Goal: Task Accomplishment & Management: Complete application form

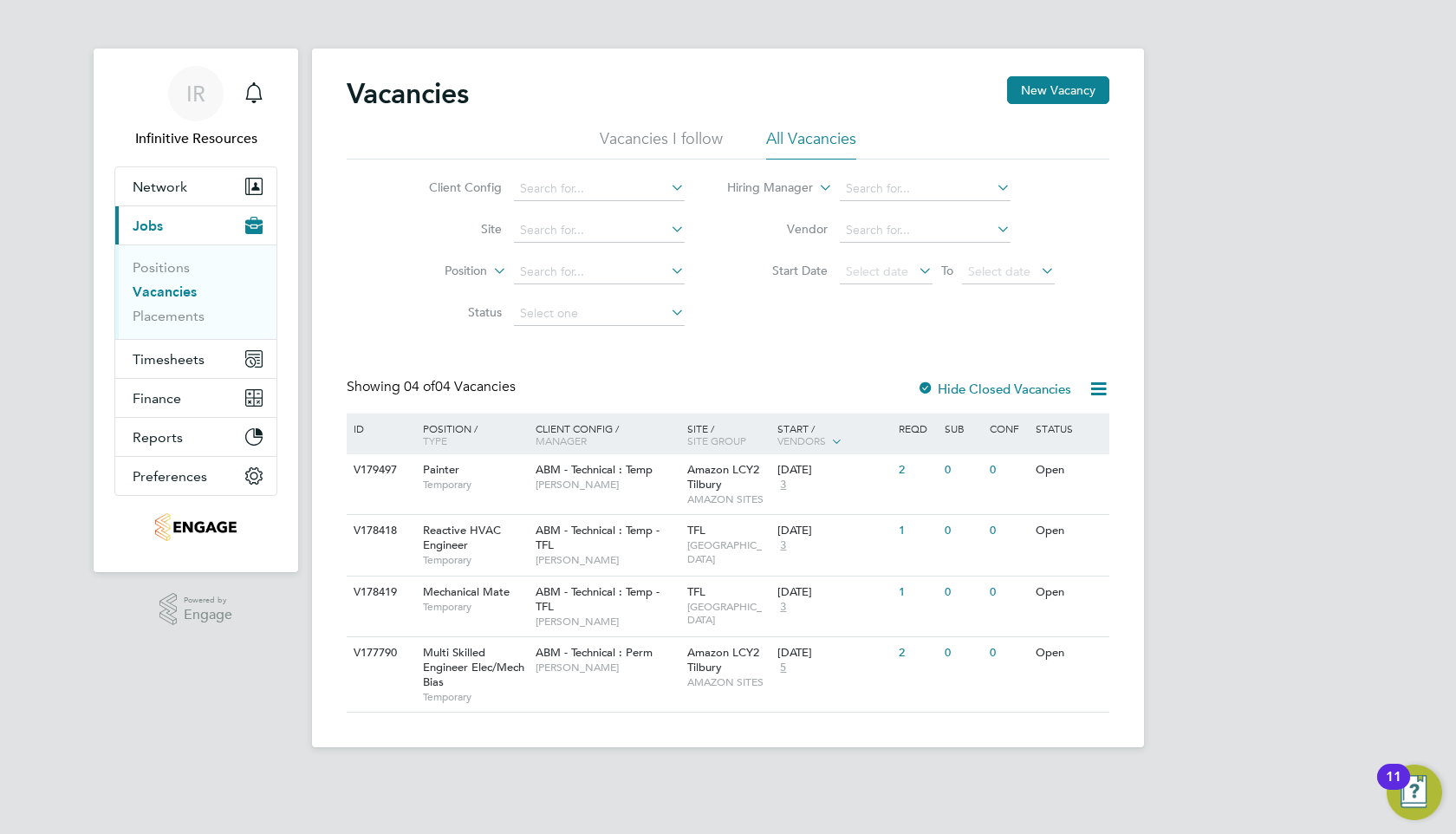
scroll to position [15, 13]
click at [573, 663] on span "[PERSON_NAME]" at bounding box center [607, 667] width 143 height 13
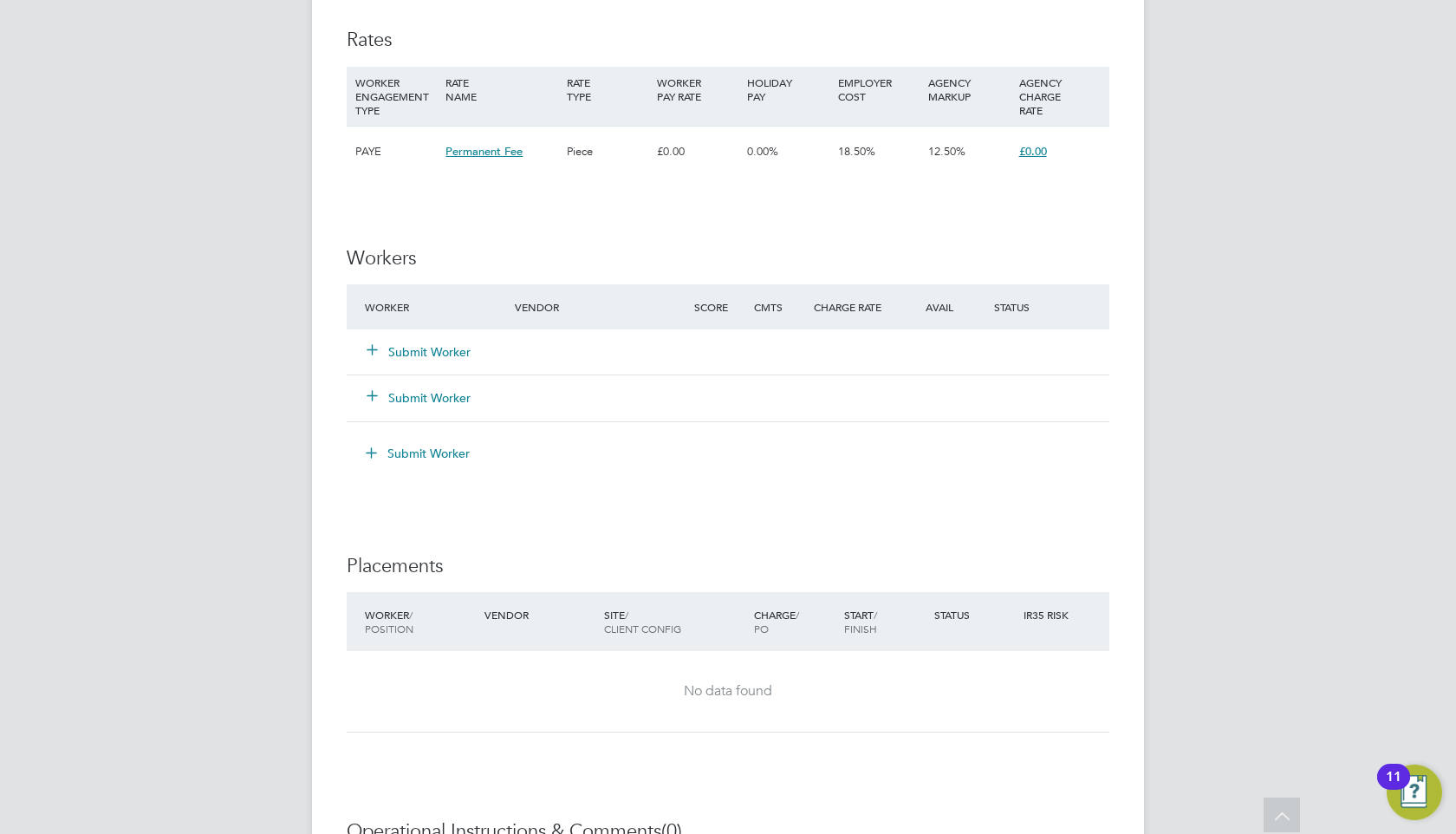
scroll to position [2843, 0]
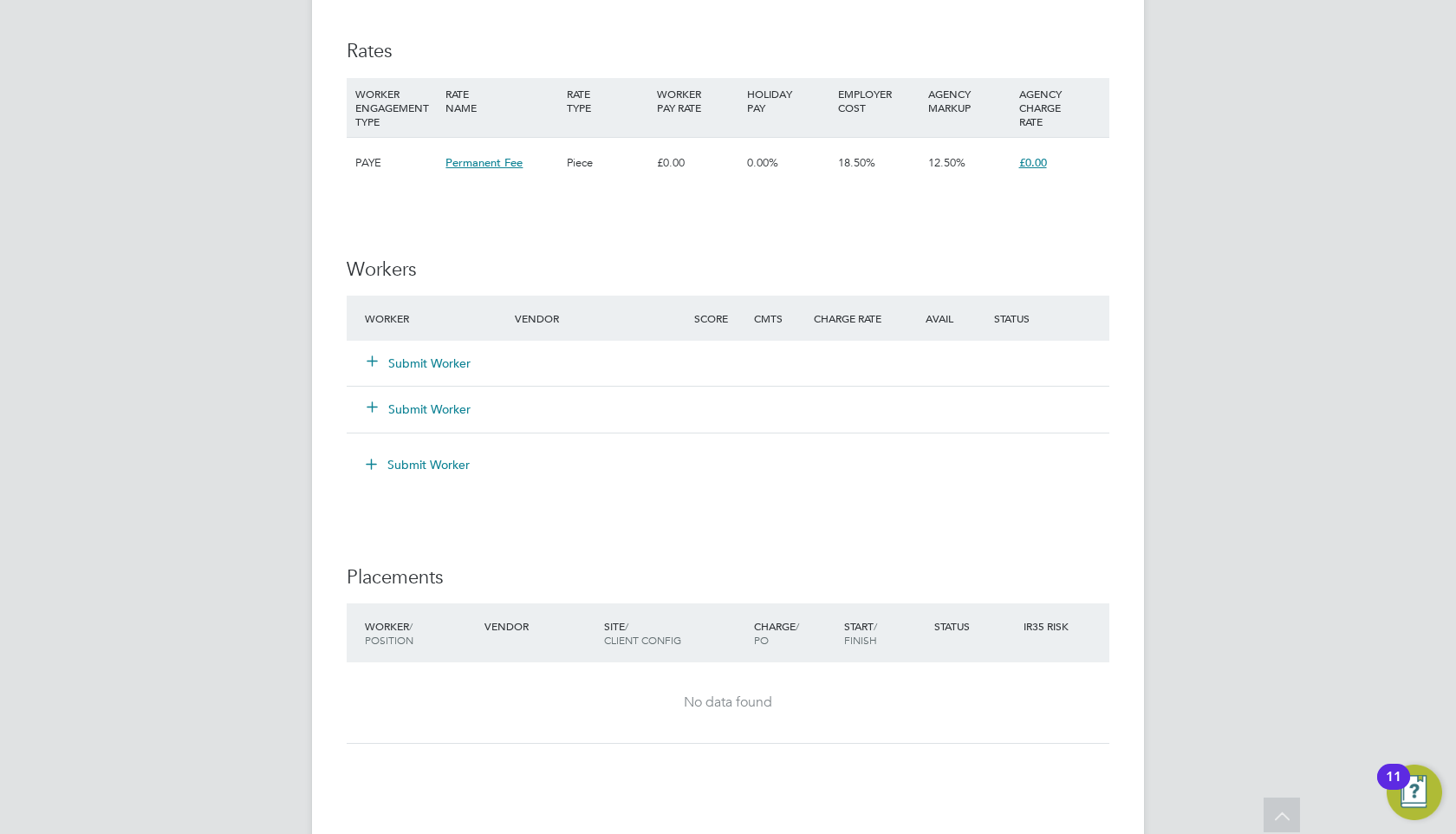
click at [417, 372] on button "Submit Worker" at bounding box center [419, 363] width 104 height 17
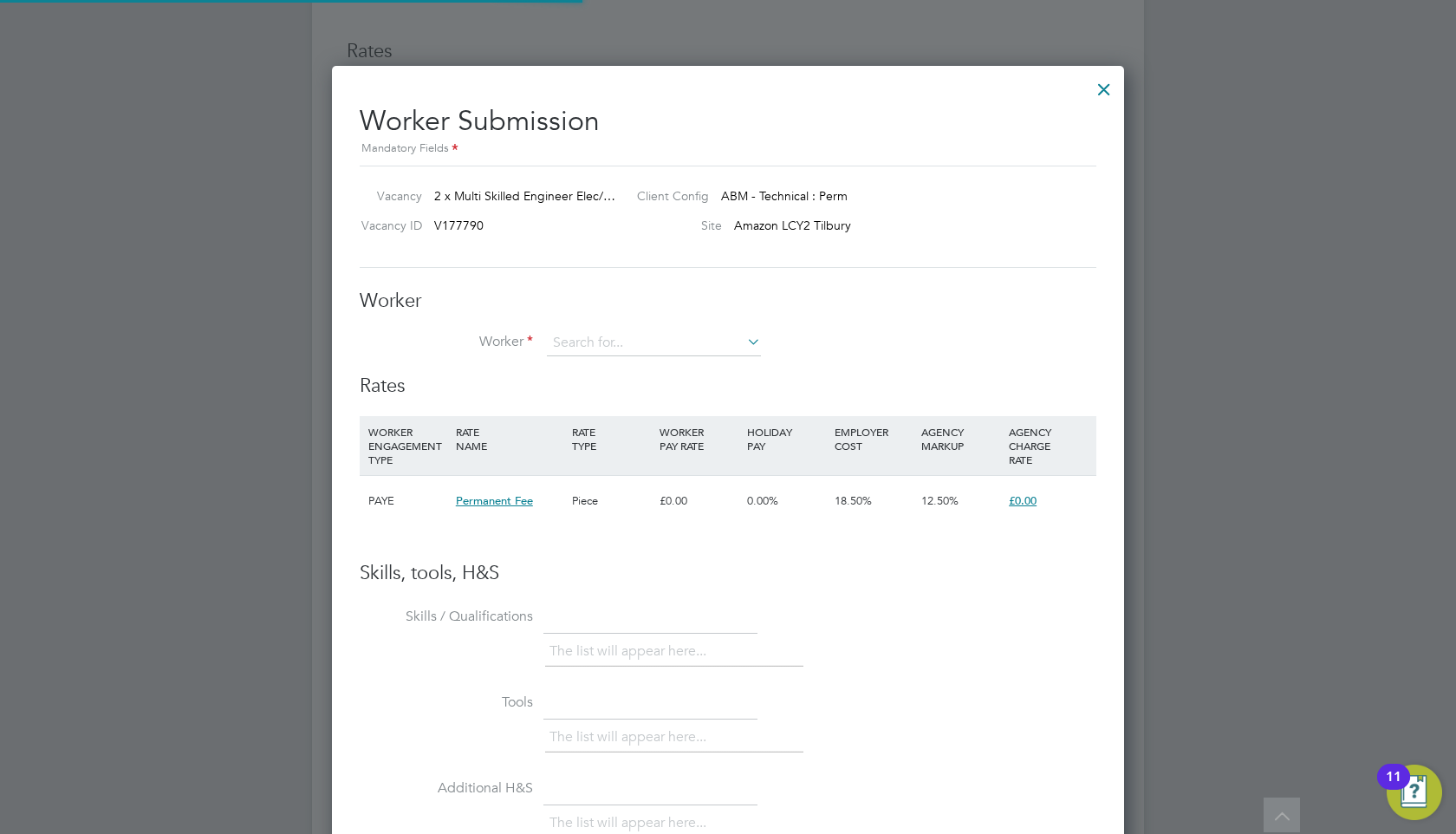
scroll to position [1052, 793]
click at [587, 391] on li "+ Add new" at bounding box center [653, 390] width 215 height 23
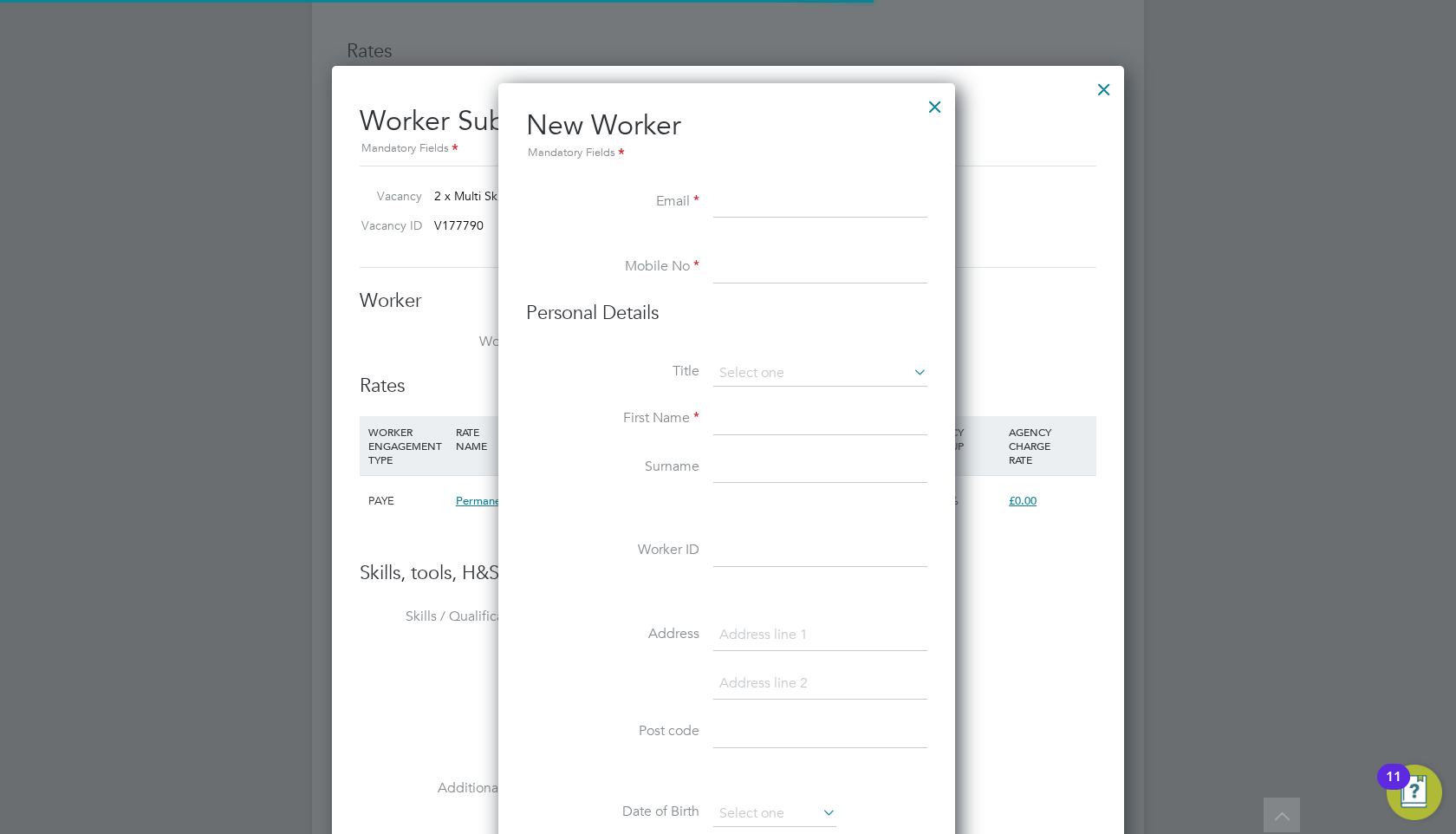
scroll to position [1471, 460]
type input "[EMAIL_ADDRESS][DOMAIN_NAME]"
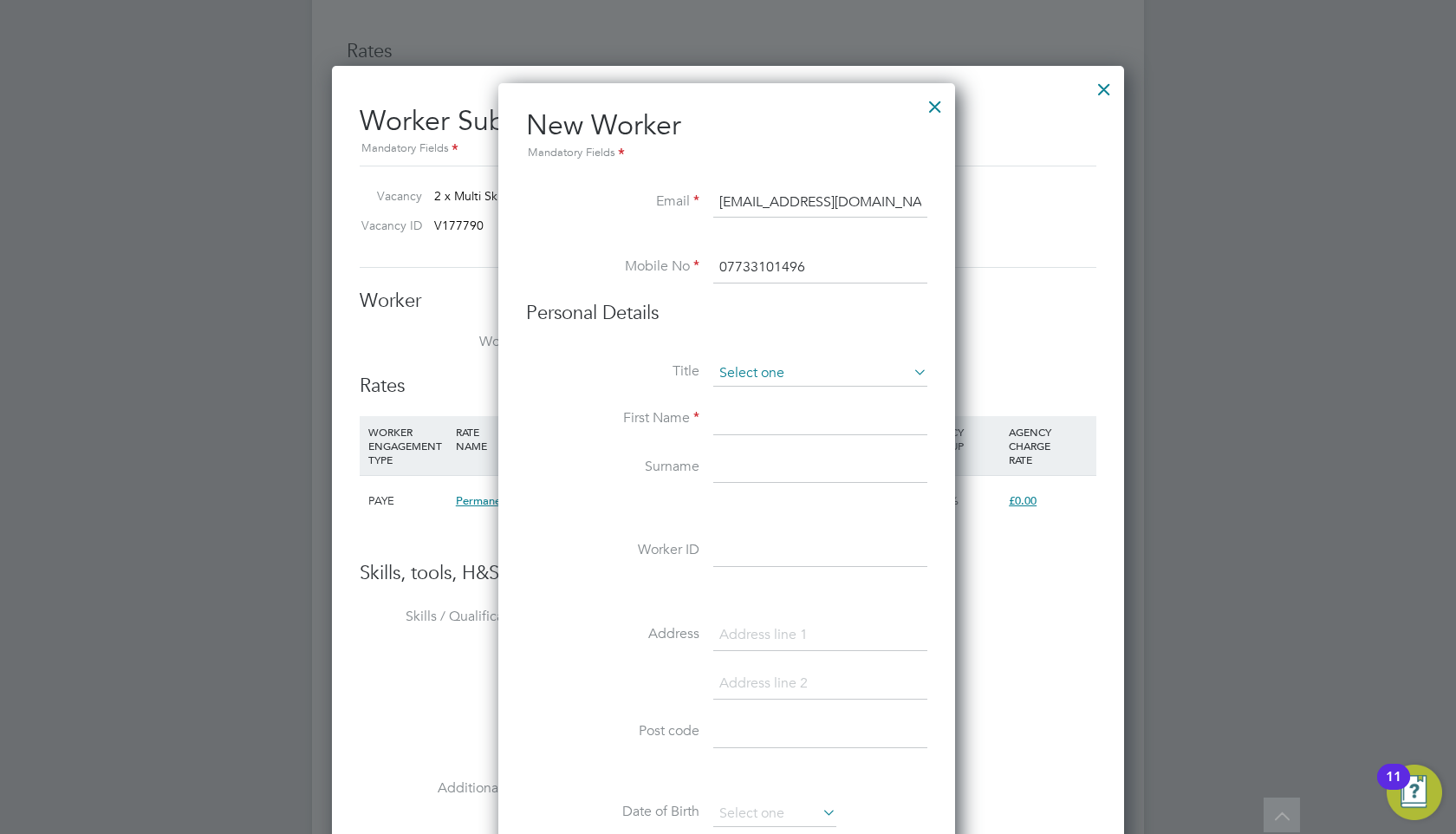
type input "07733101496"
click at [773, 378] on input at bounding box center [820, 373] width 214 height 26
click at [765, 396] on li "Mr" at bounding box center [820, 397] width 215 height 22
type input "Mr"
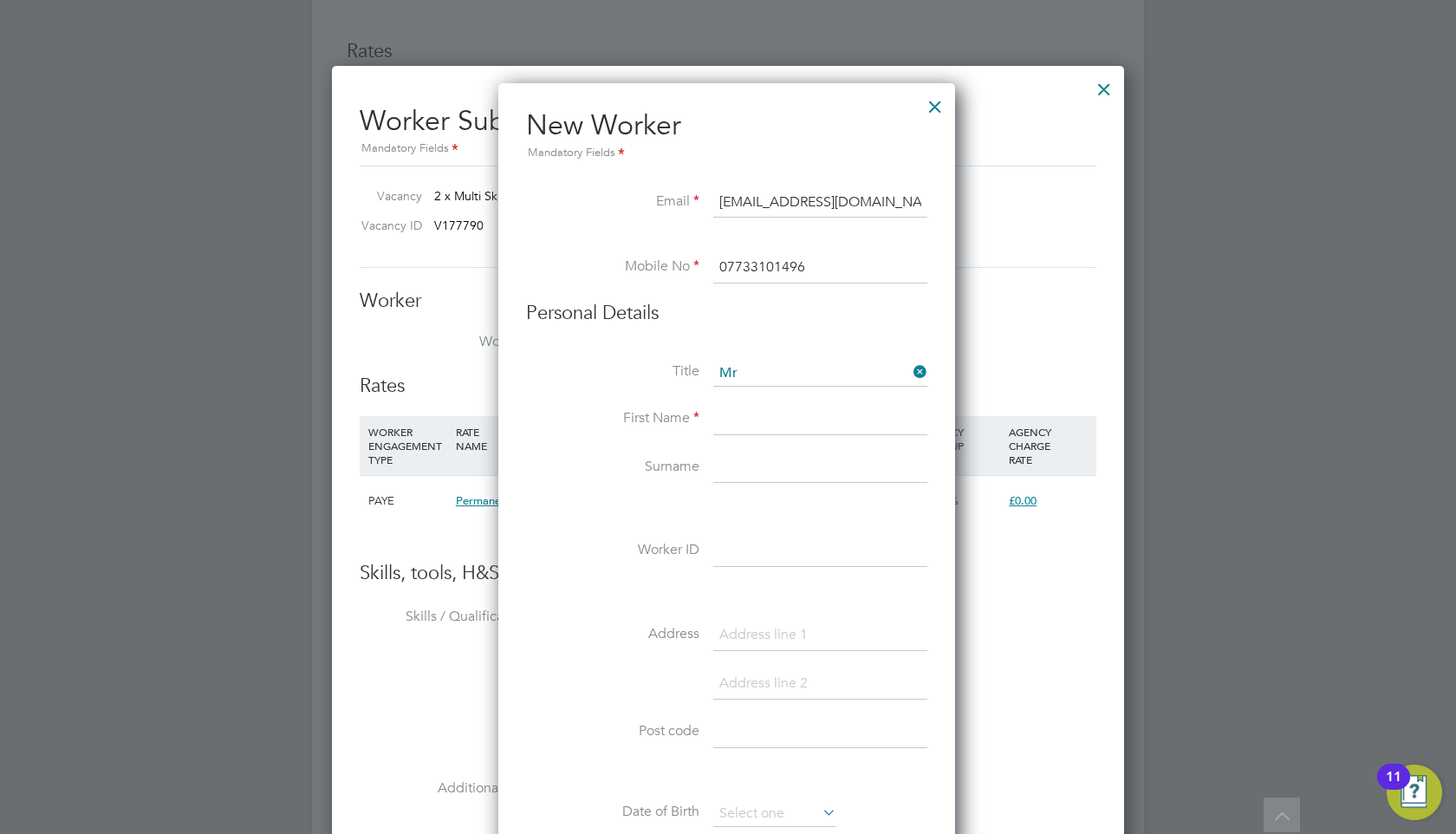
click at [755, 427] on input at bounding box center [820, 419] width 214 height 31
type input "[PERSON_NAME]"
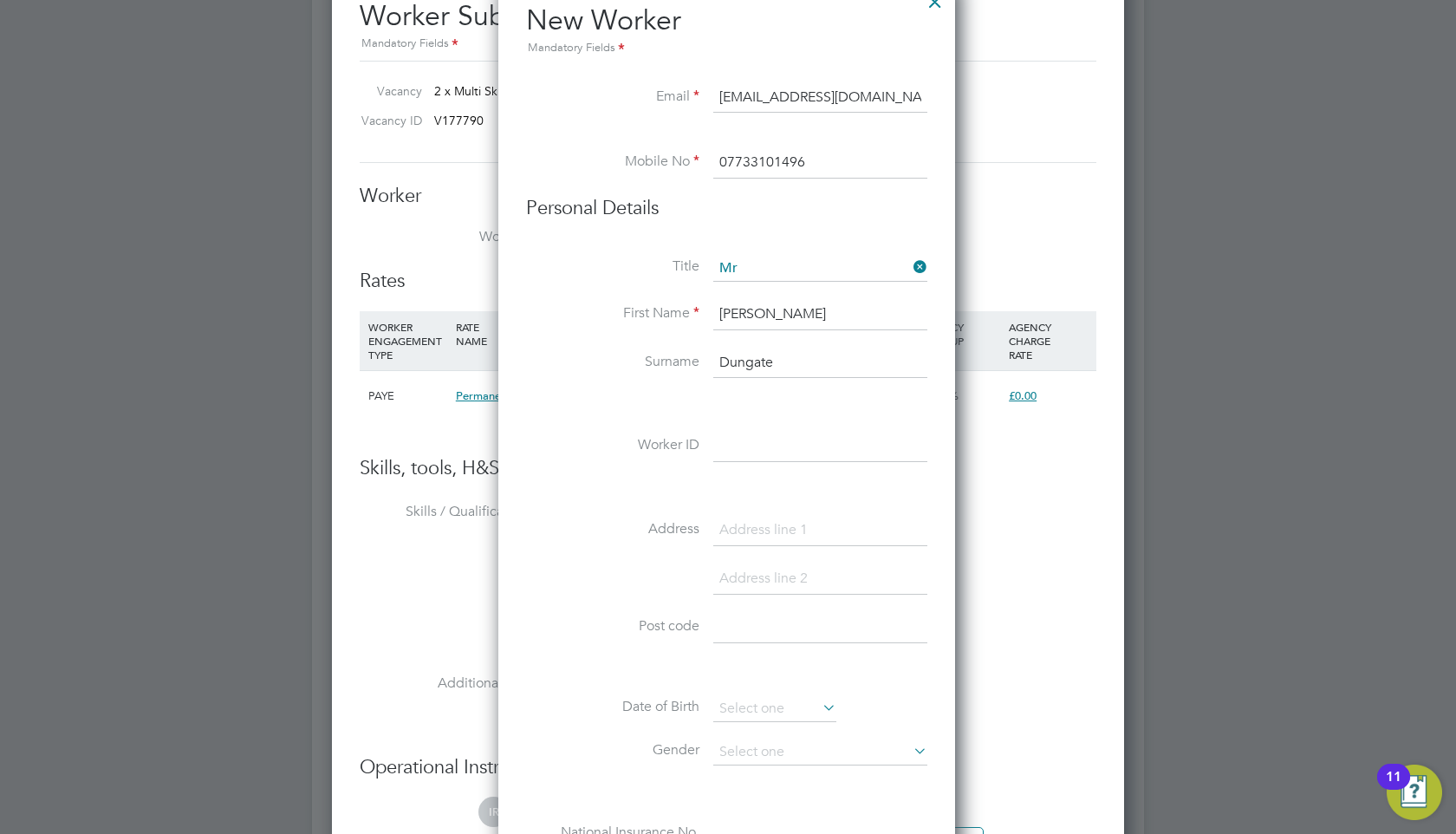
scroll to position [2961, 0]
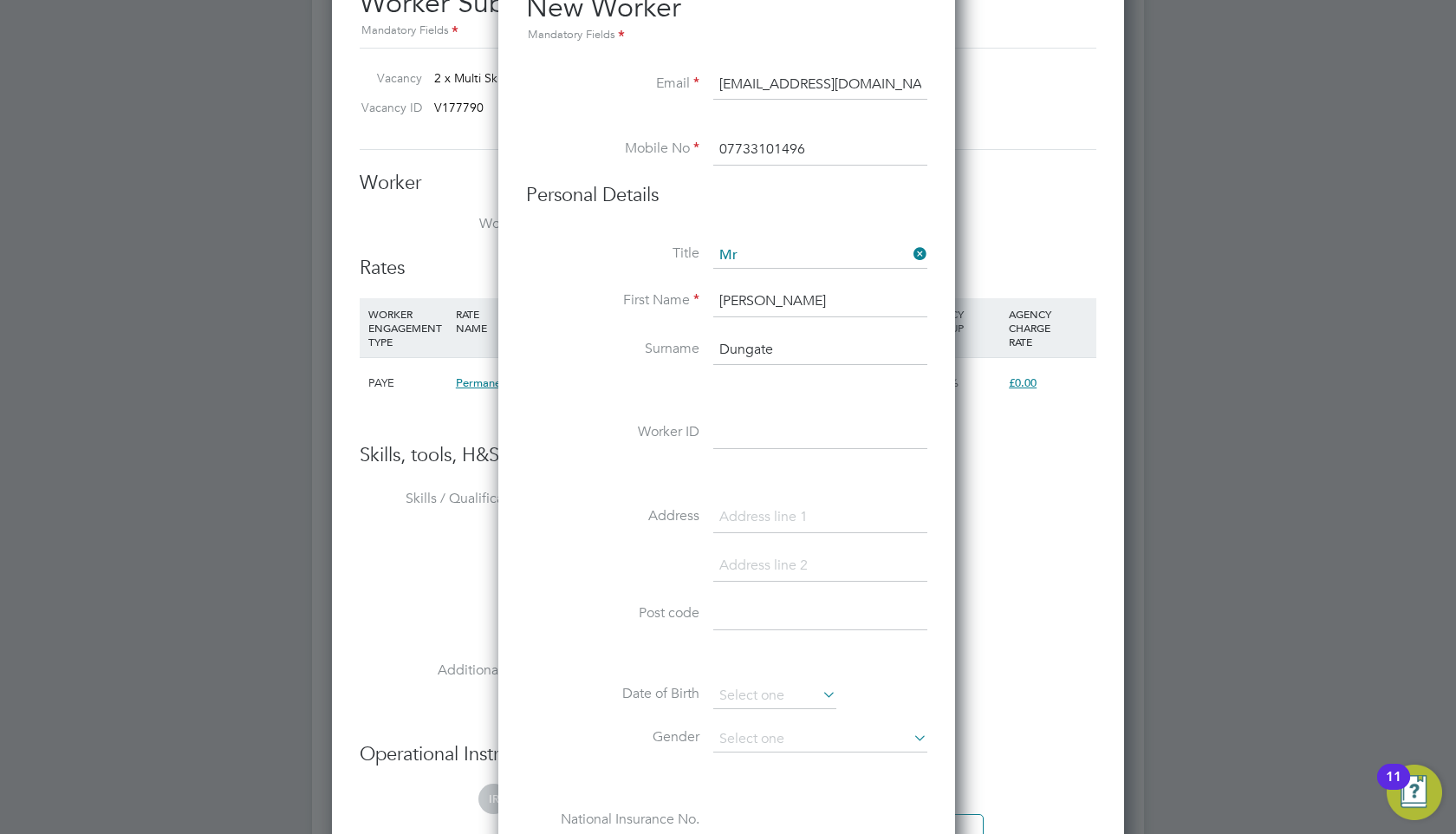
type input "Dungate"
click at [755, 524] on input at bounding box center [820, 517] width 214 height 31
type input "62 the Drive"
click at [787, 618] on input at bounding box center [820, 614] width 214 height 31
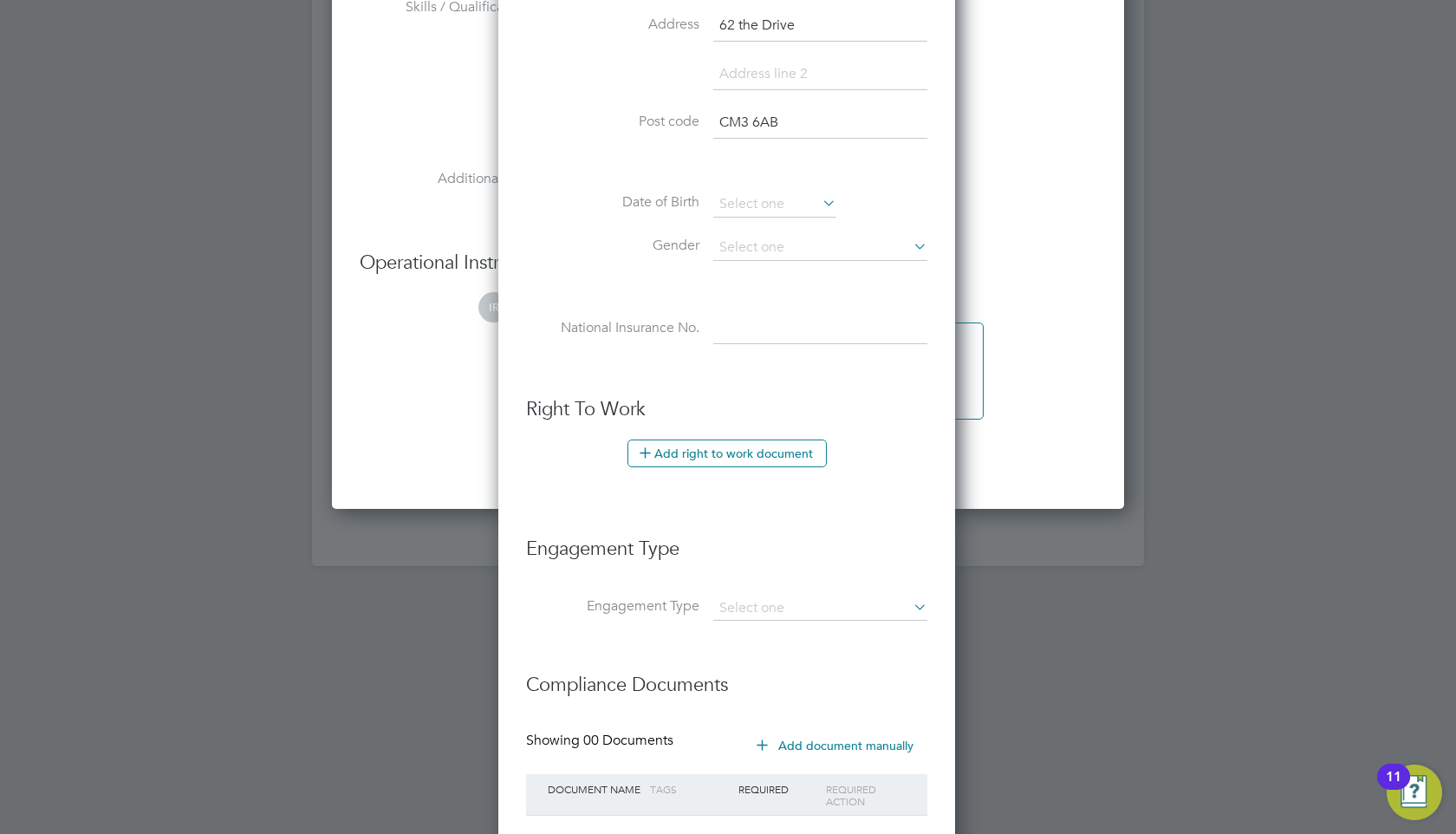
scroll to position [3564, 0]
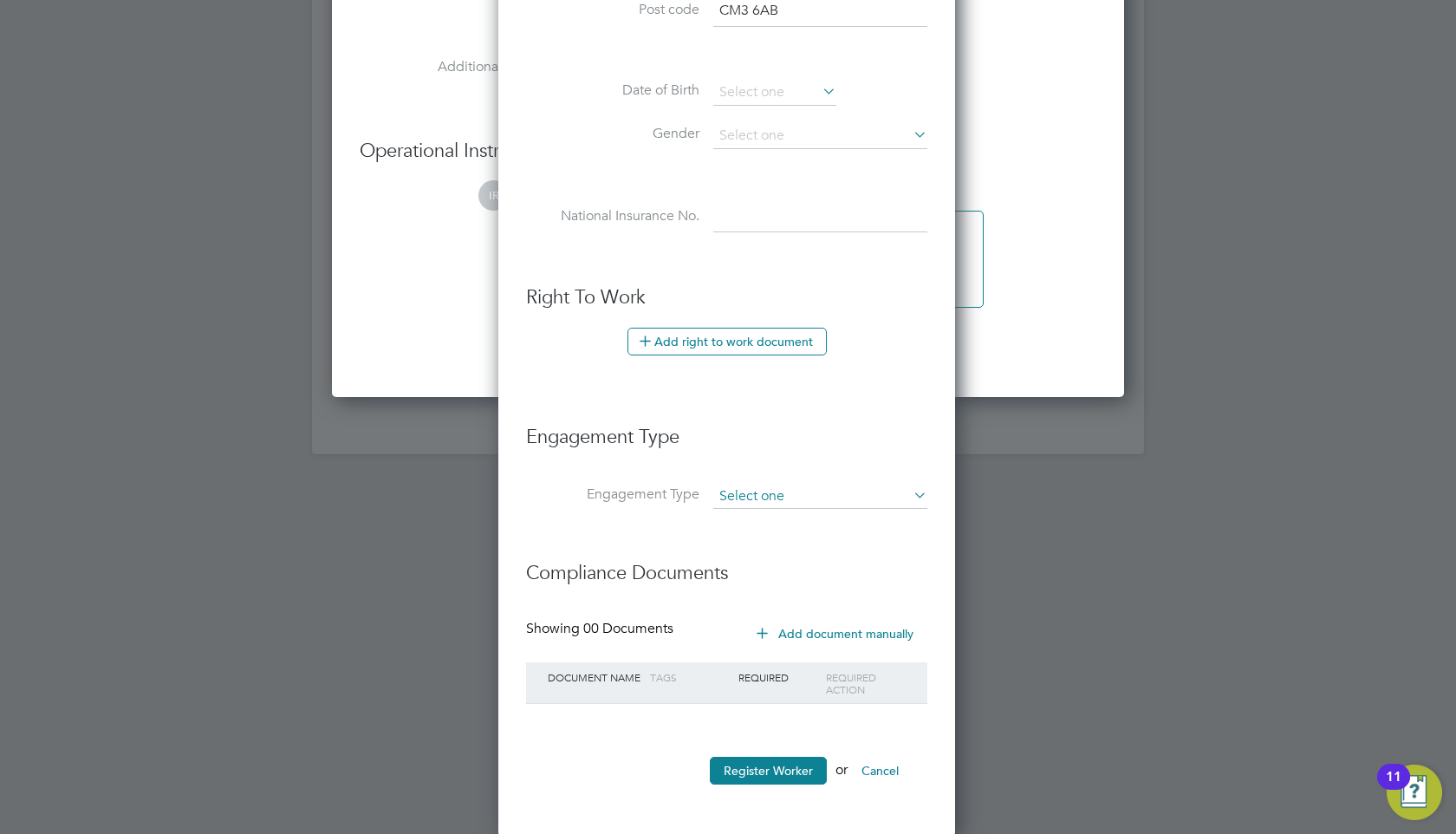
type input "CM3 6AB"
click at [802, 498] on input at bounding box center [820, 496] width 214 height 24
click at [785, 565] on li "Umbrella" at bounding box center [820, 569] width 215 height 25
type input "Umbrella"
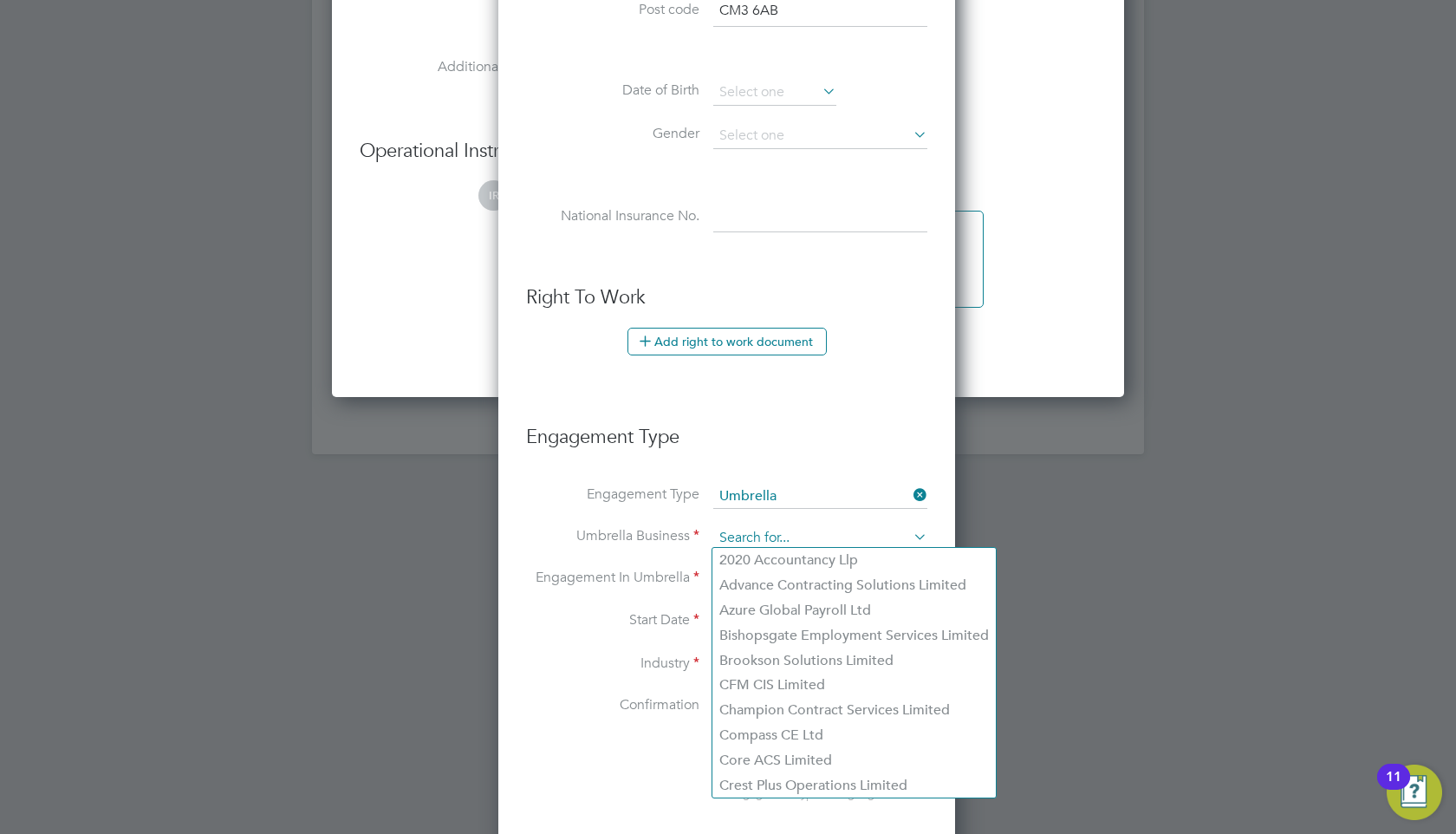
click at [790, 542] on input at bounding box center [820, 538] width 214 height 24
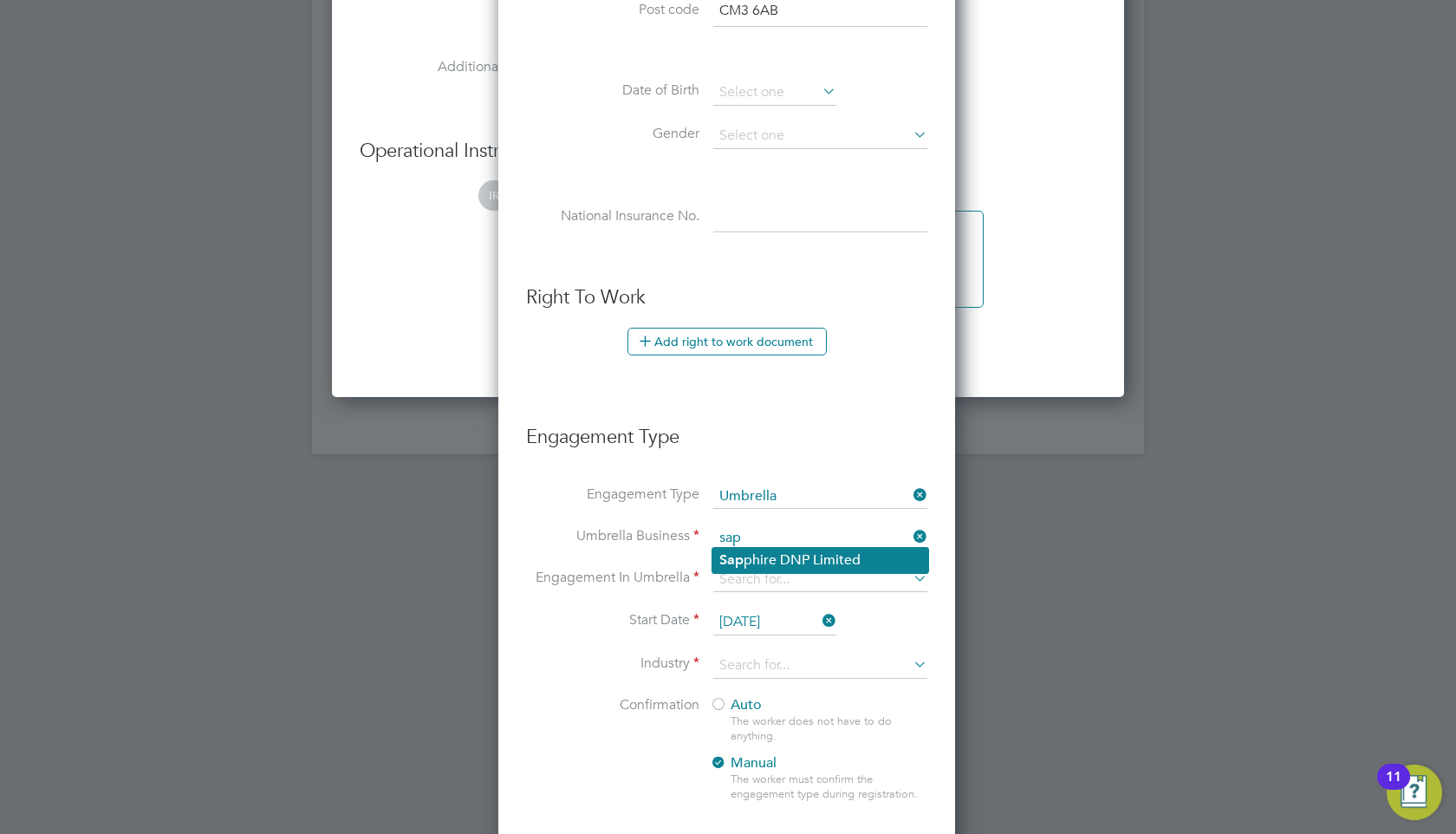
click at [802, 556] on li "Sap phire DNP Limited" at bounding box center [820, 560] width 215 height 25
type input "Sapphire DNP Limited"
click at [793, 575] on input at bounding box center [820, 579] width 214 height 24
click at [766, 698] on li "PAYE Umbrella" at bounding box center [820, 702] width 215 height 25
type input "PAYE Umbrella"
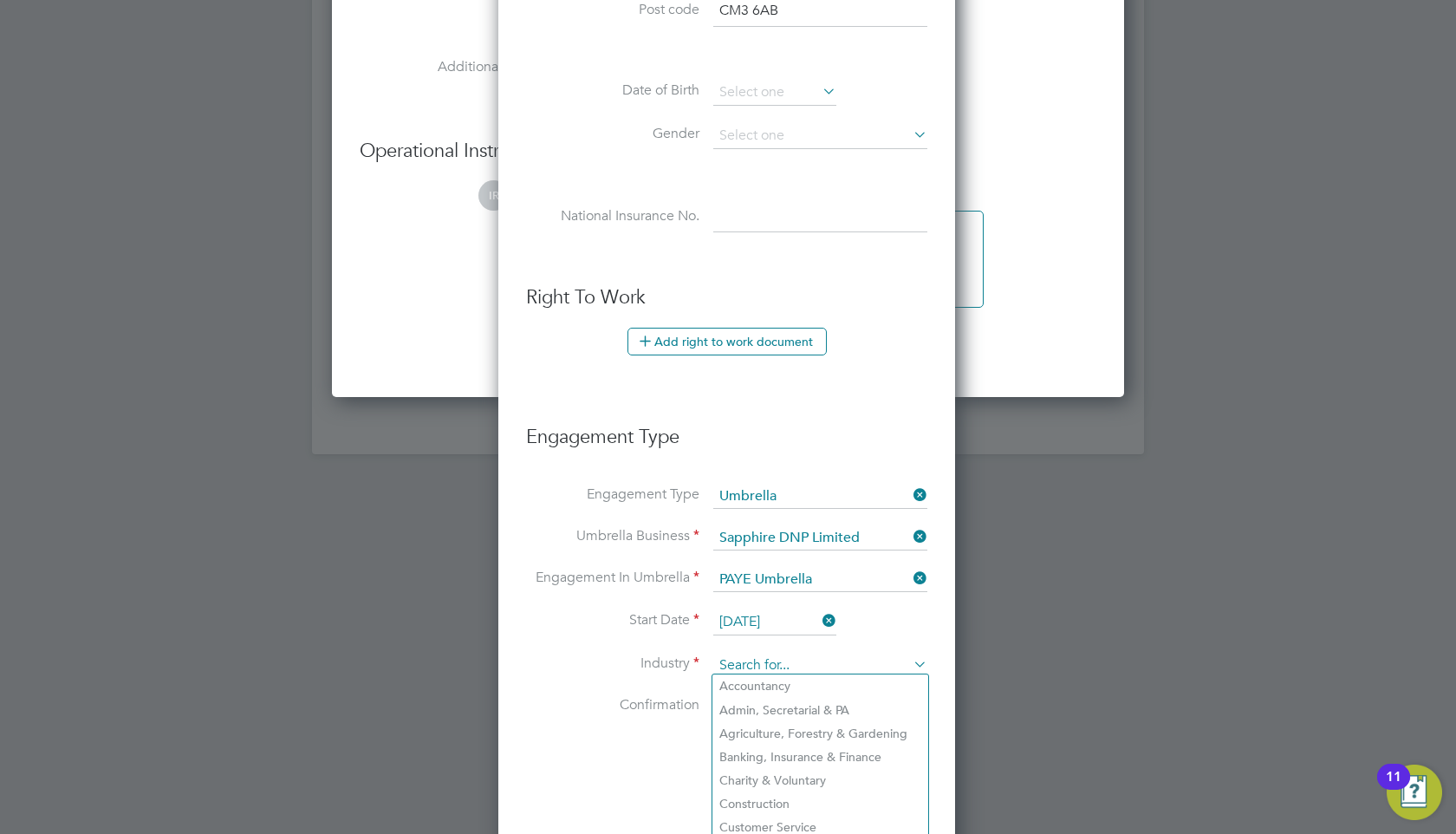
click at [816, 659] on input at bounding box center [820, 665] width 214 height 26
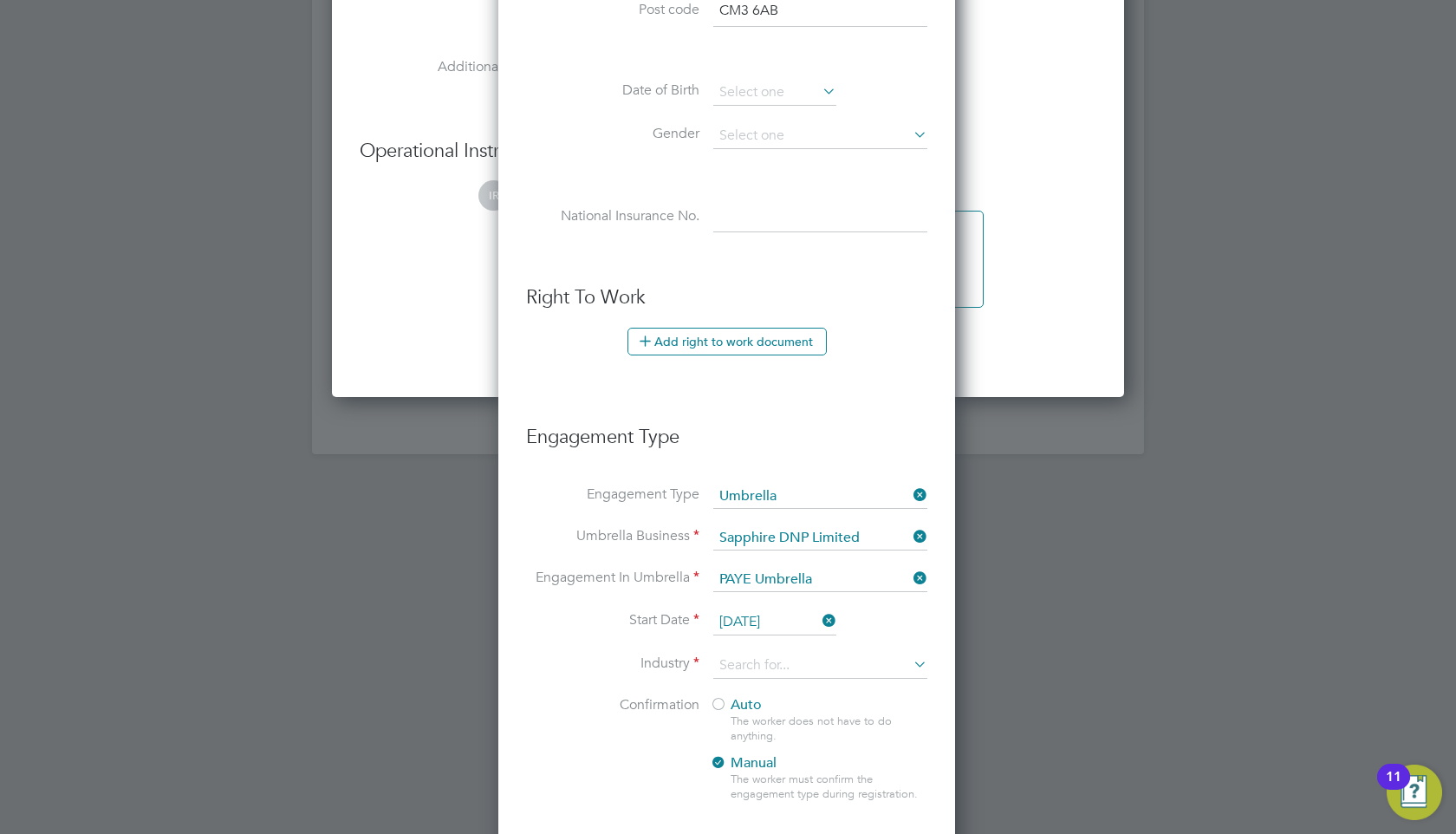
click at [774, 795] on li "Construction" at bounding box center [820, 803] width 215 height 23
type input "Construction"
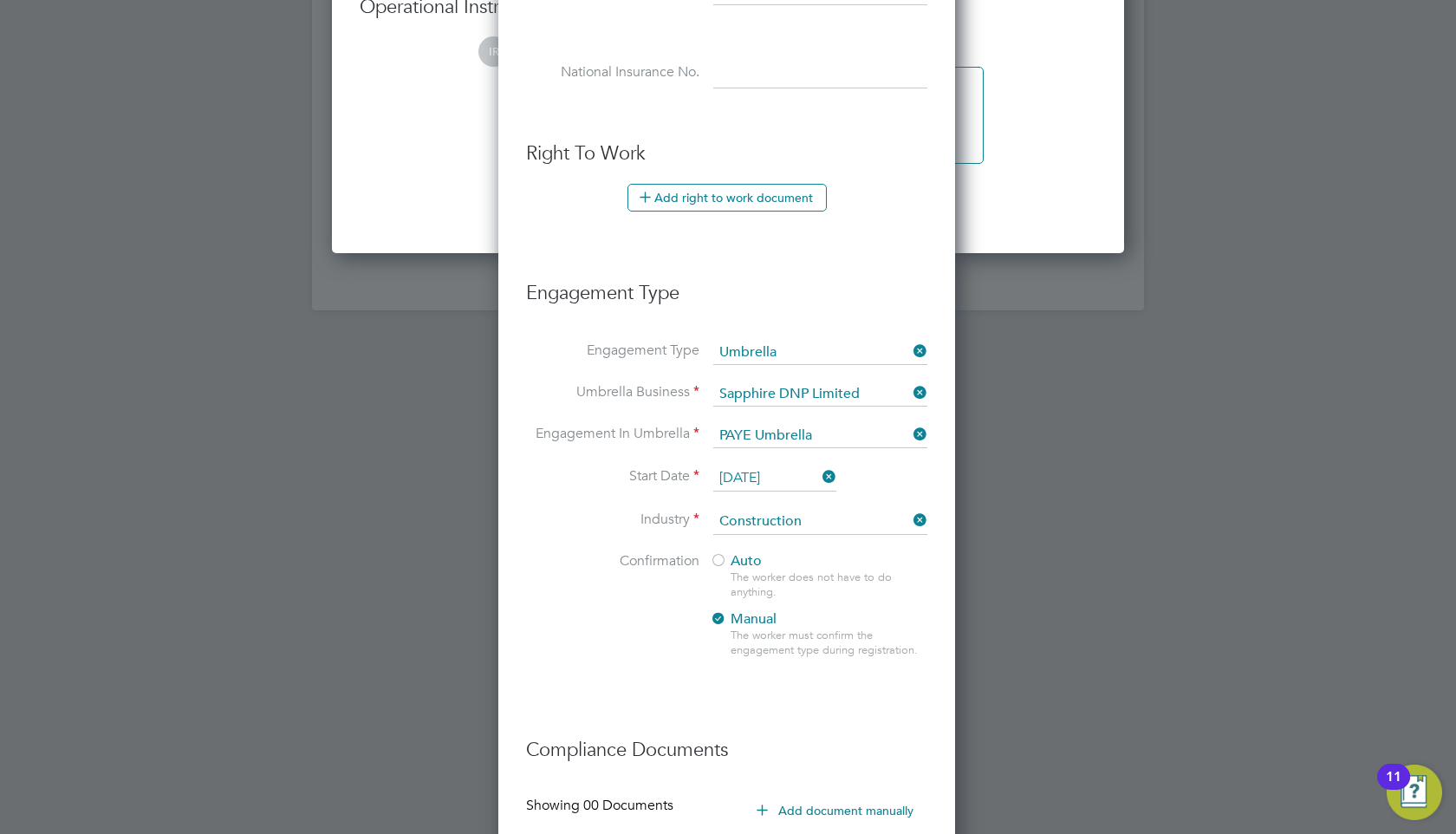
scroll to position [3709, 0]
click at [717, 562] on div at bounding box center [718, 559] width 17 height 17
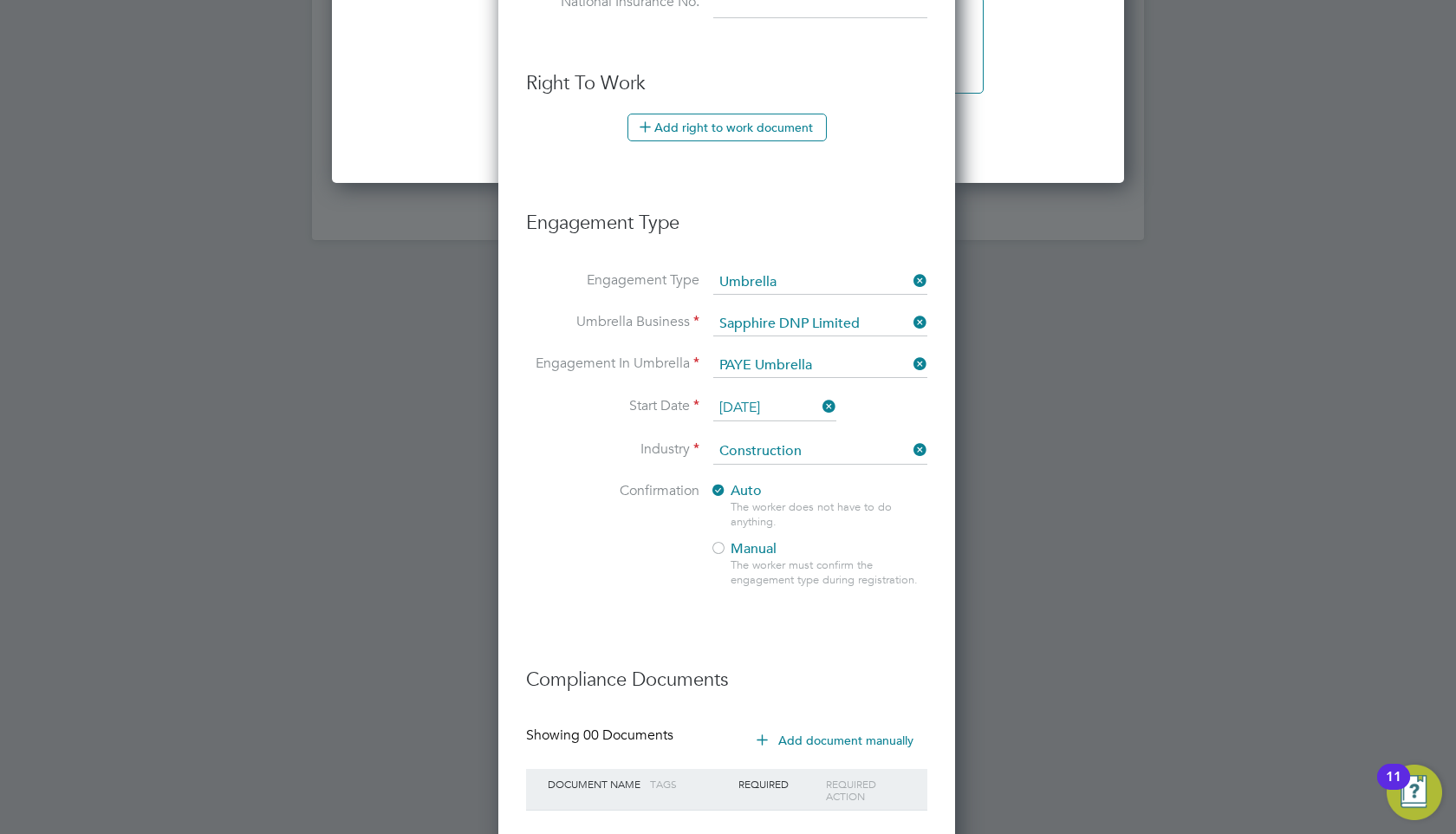
scroll to position [3885, 0]
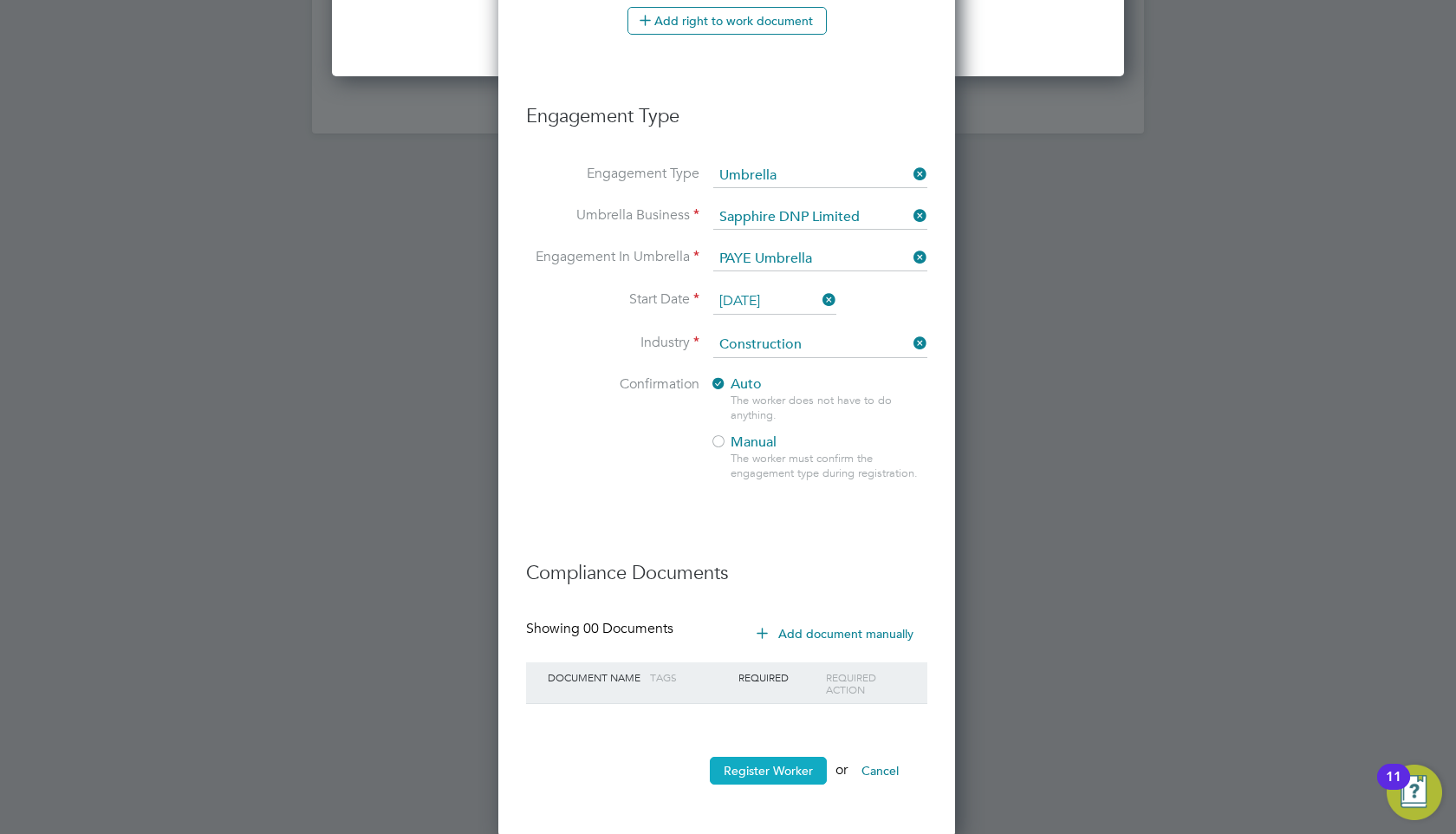
click at [751, 763] on button "Register Worker" at bounding box center [768, 770] width 117 height 28
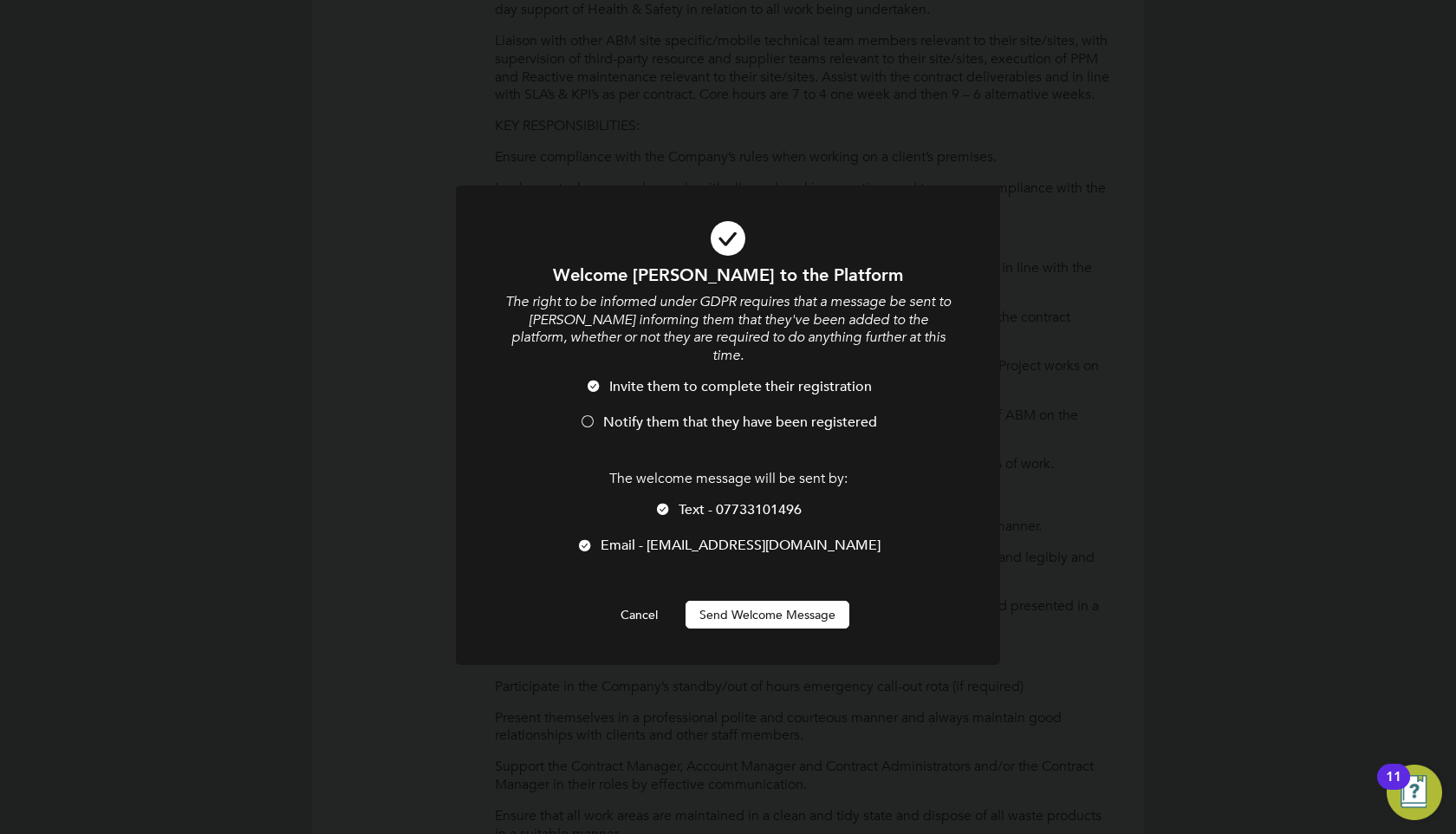
scroll to position [1792, 460]
click at [768, 601] on button "Send Welcome Message" at bounding box center [767, 614] width 163 height 28
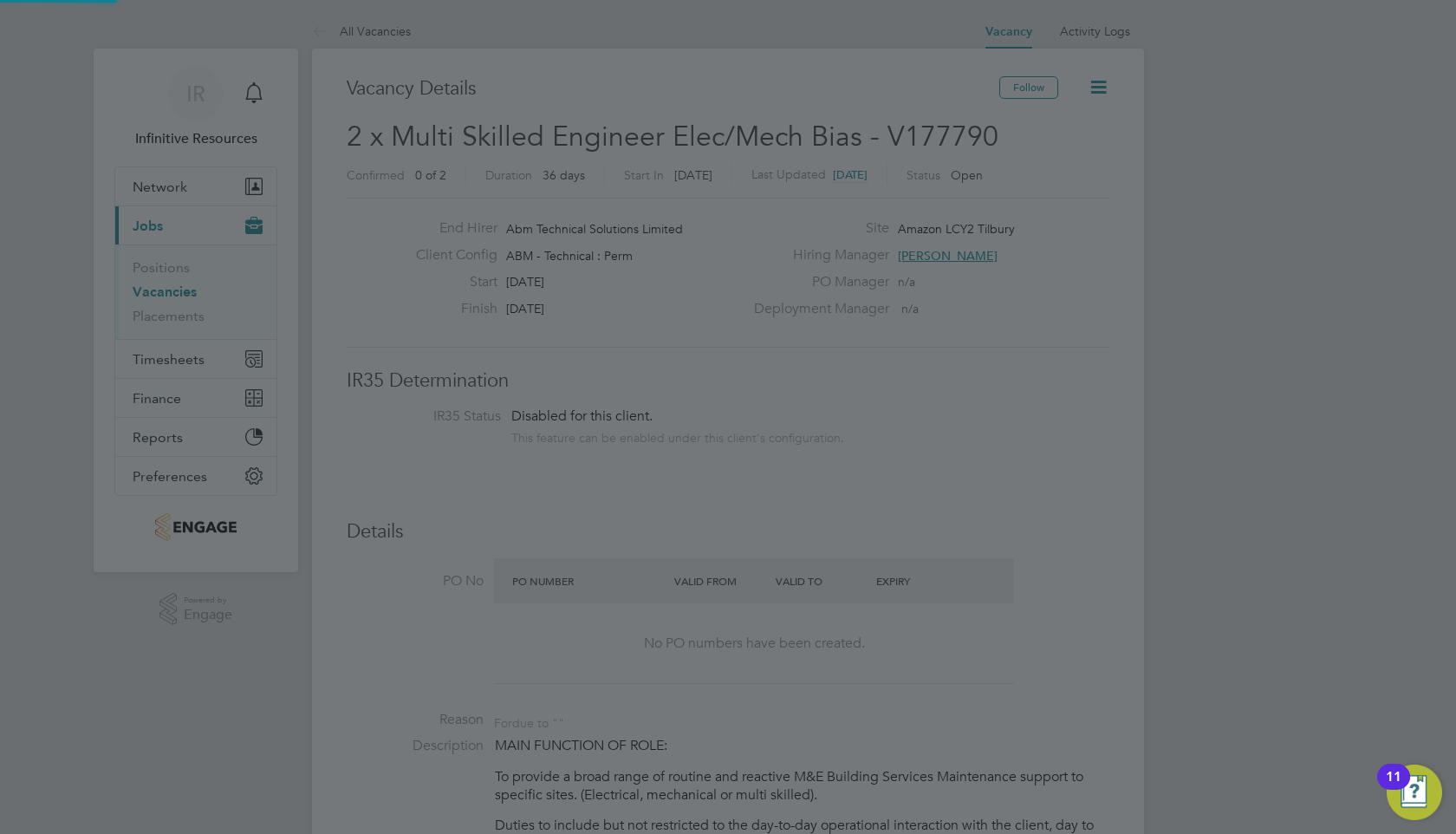
scroll to position [834, 0]
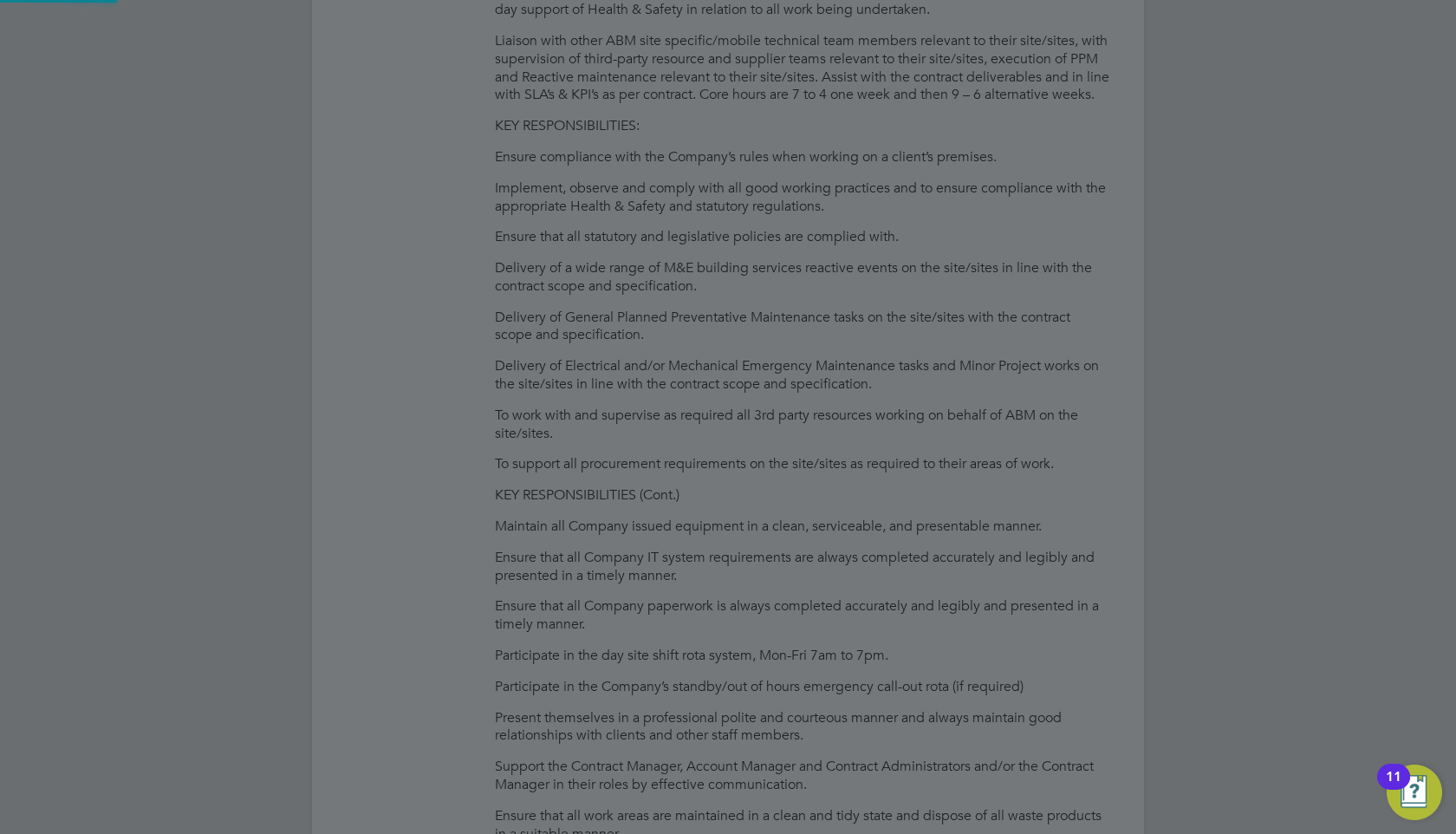
type input "[PERSON_NAME]"
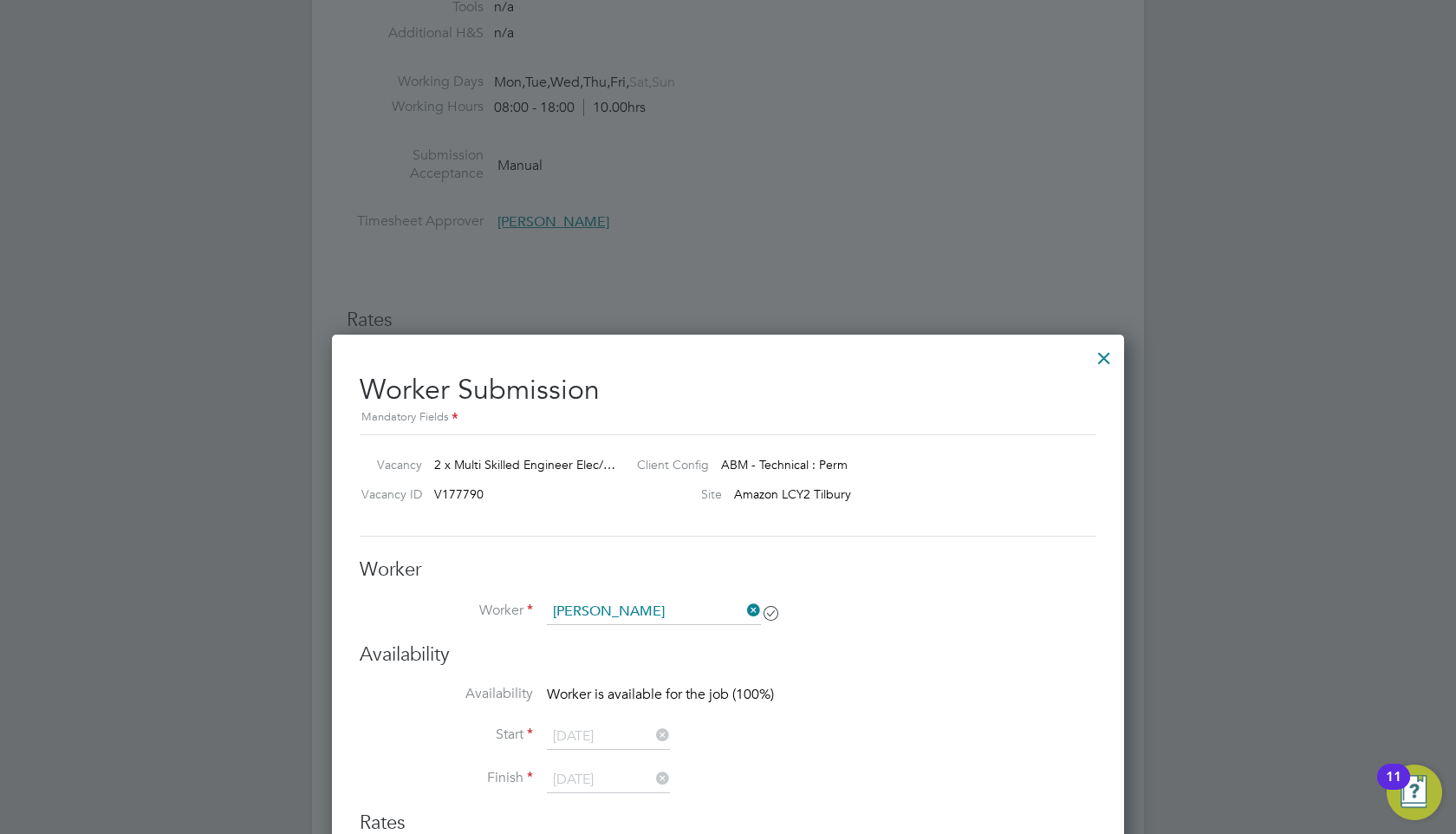
scroll to position [2574, 0]
click at [899, 581] on h3 "Worker" at bounding box center [728, 571] width 737 height 25
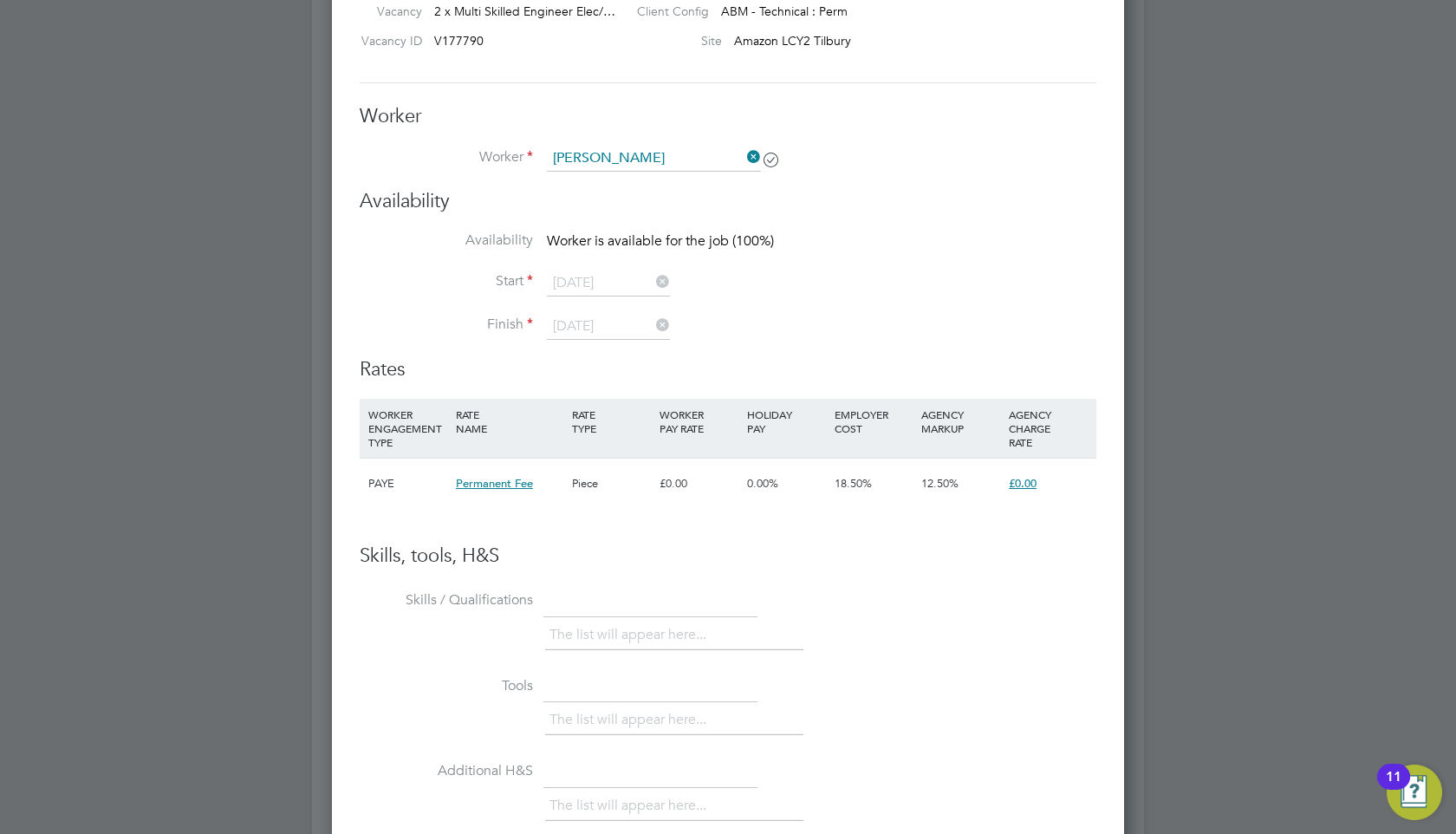
scroll to position [2688, 0]
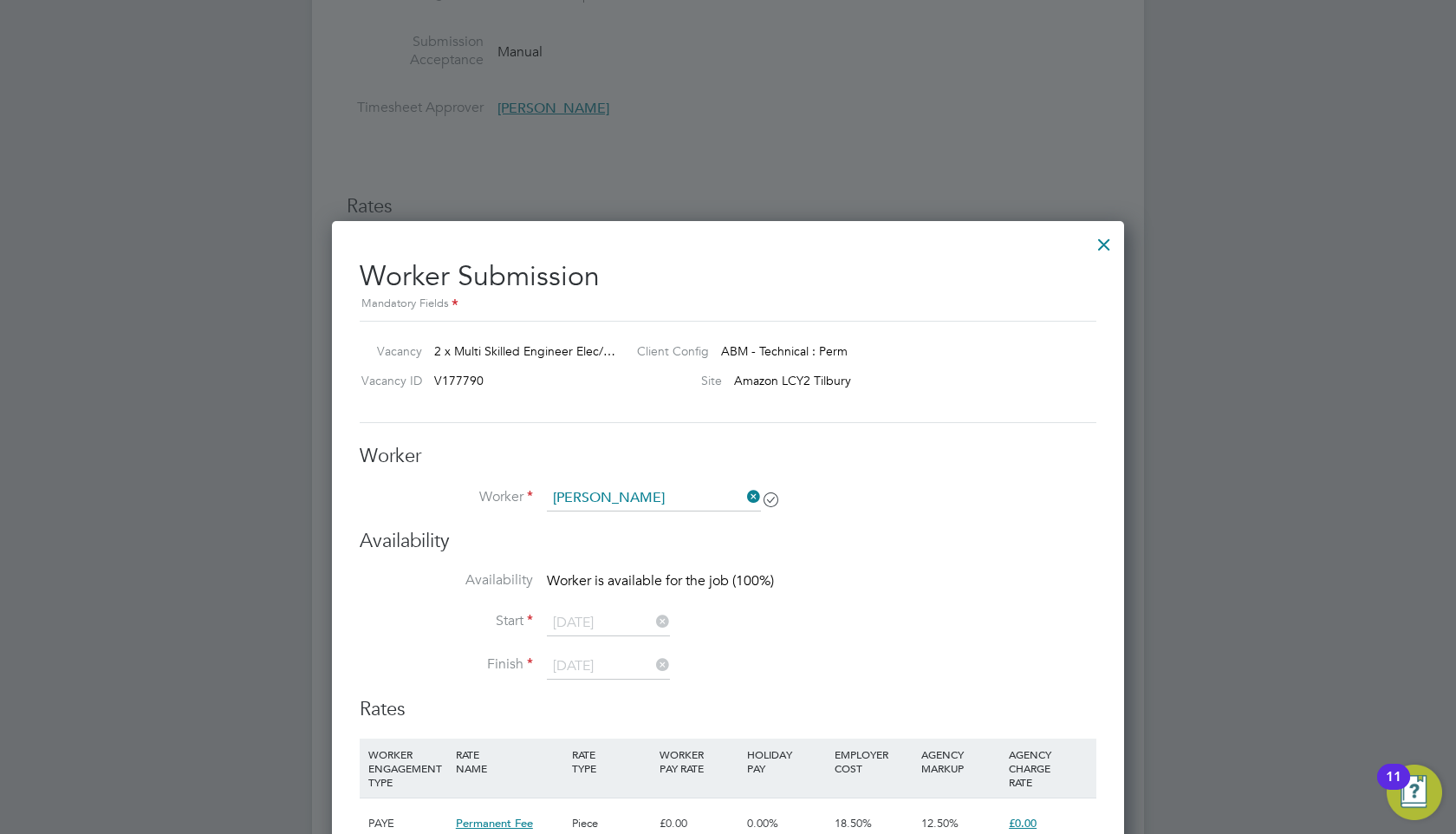
click at [1097, 241] on div at bounding box center [1103, 240] width 31 height 31
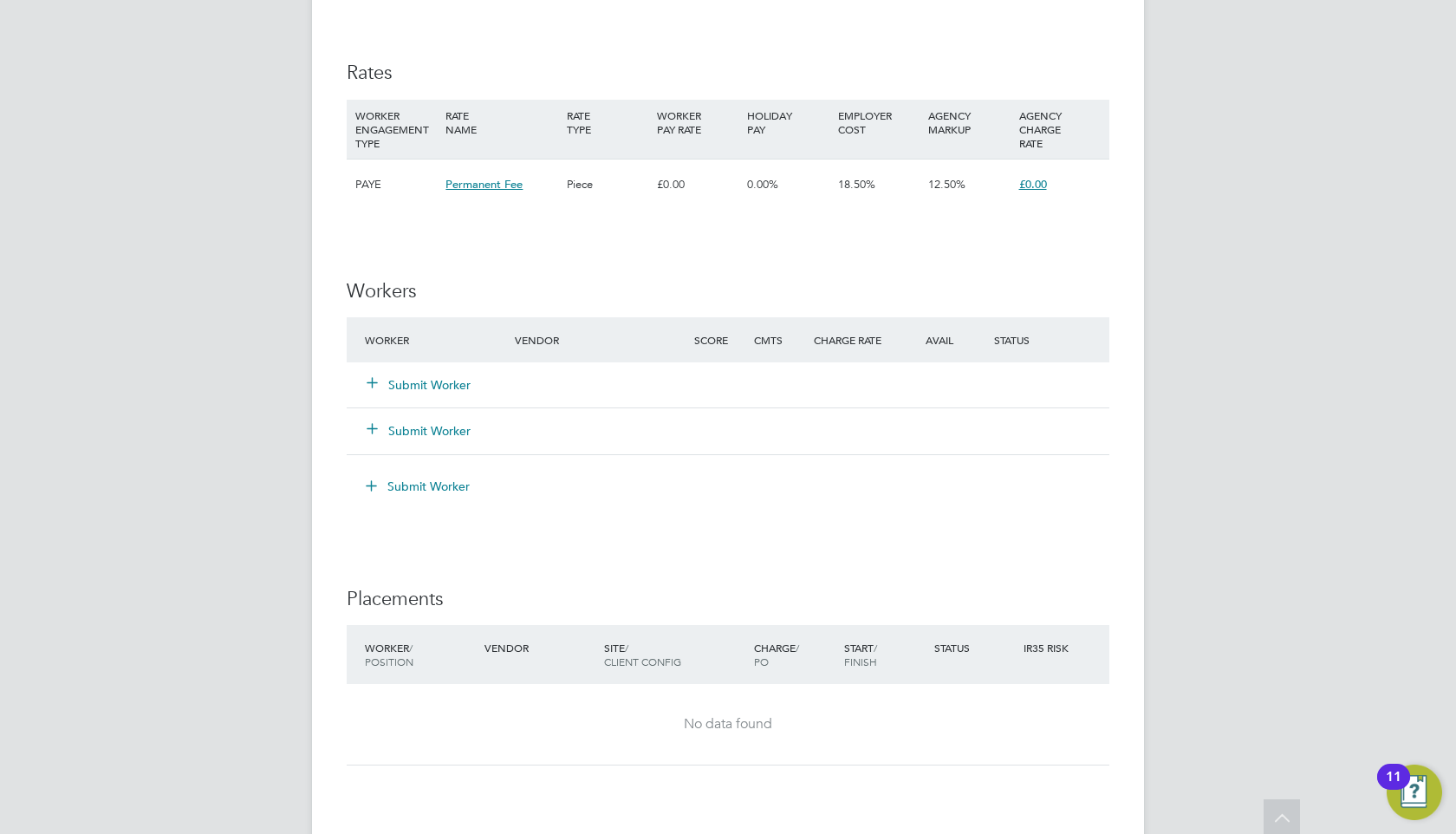
scroll to position [2843, 0]
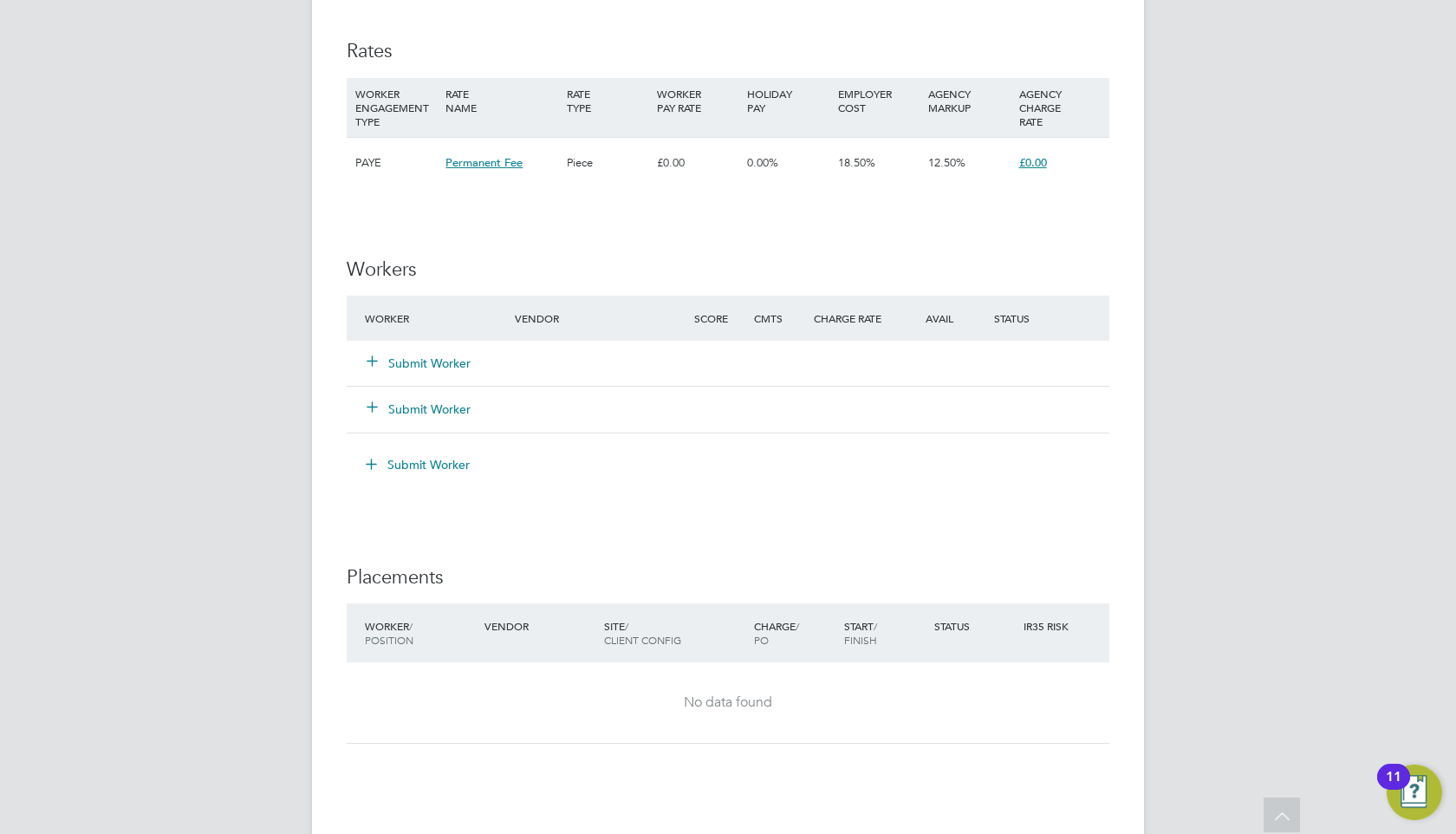
click at [450, 372] on button "Submit Worker" at bounding box center [419, 363] width 104 height 17
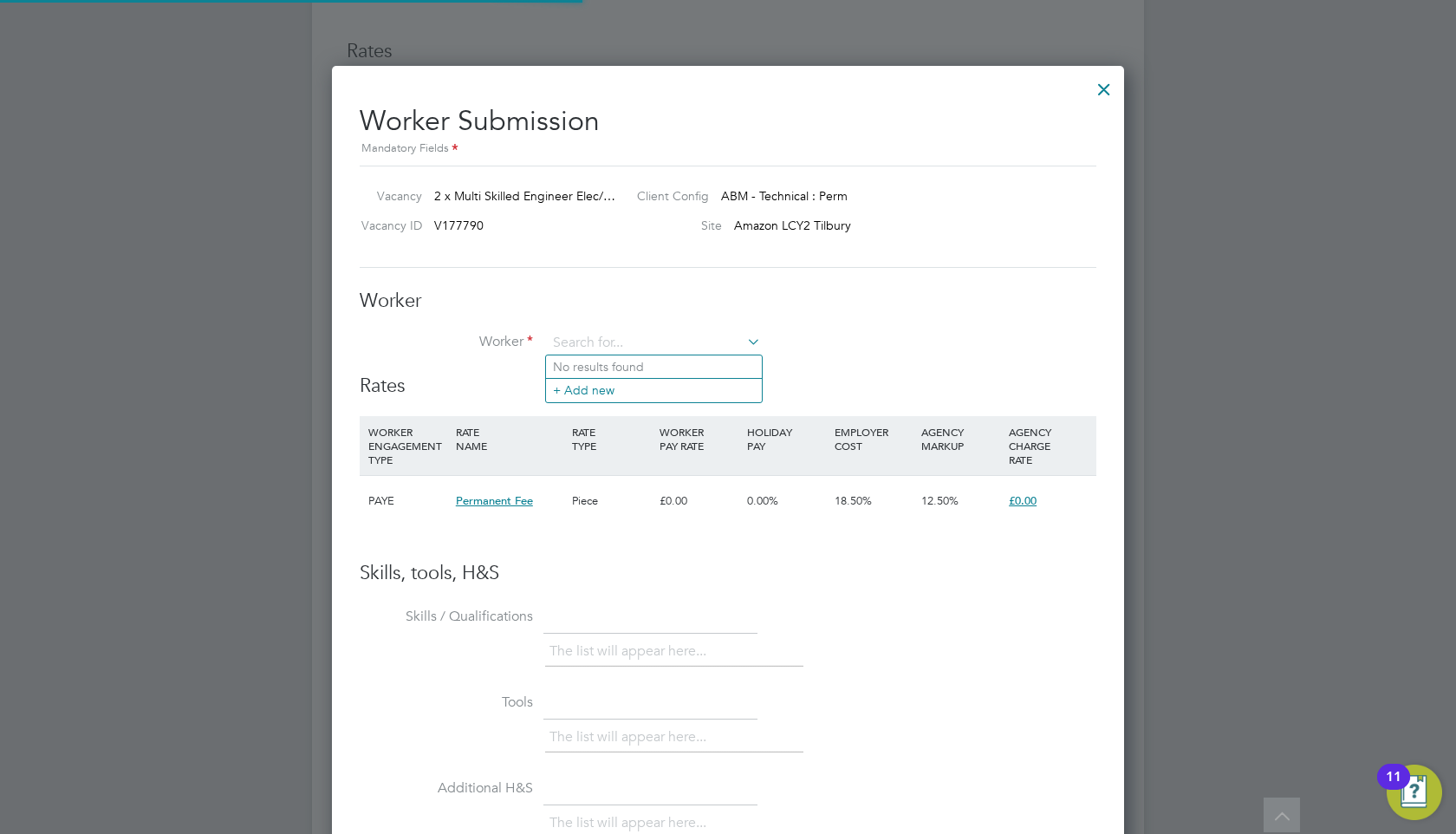
scroll to position [0, 0]
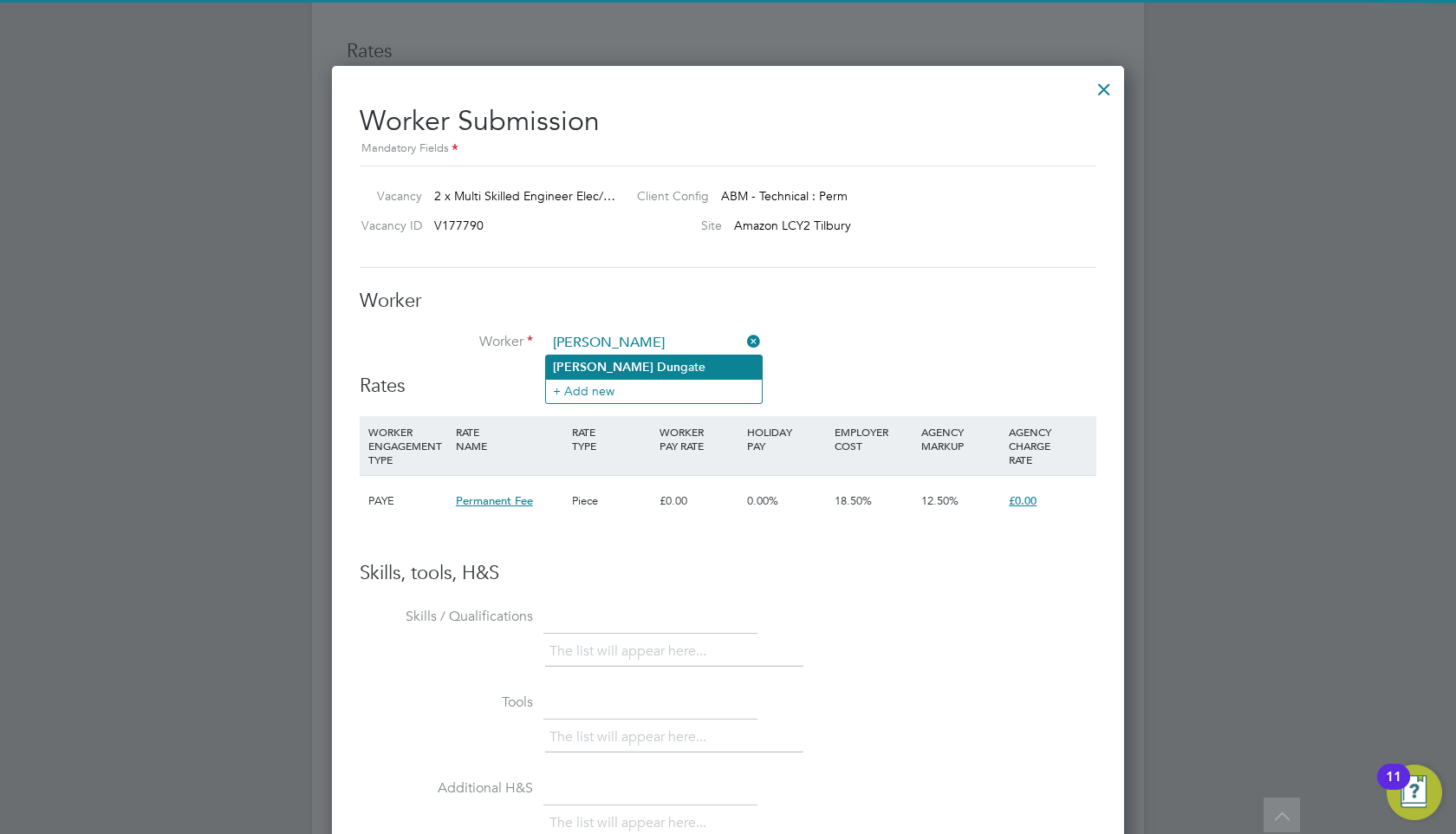
click at [627, 358] on li "[PERSON_NAME] gate" at bounding box center [653, 367] width 215 height 23
type input "[PERSON_NAME]"
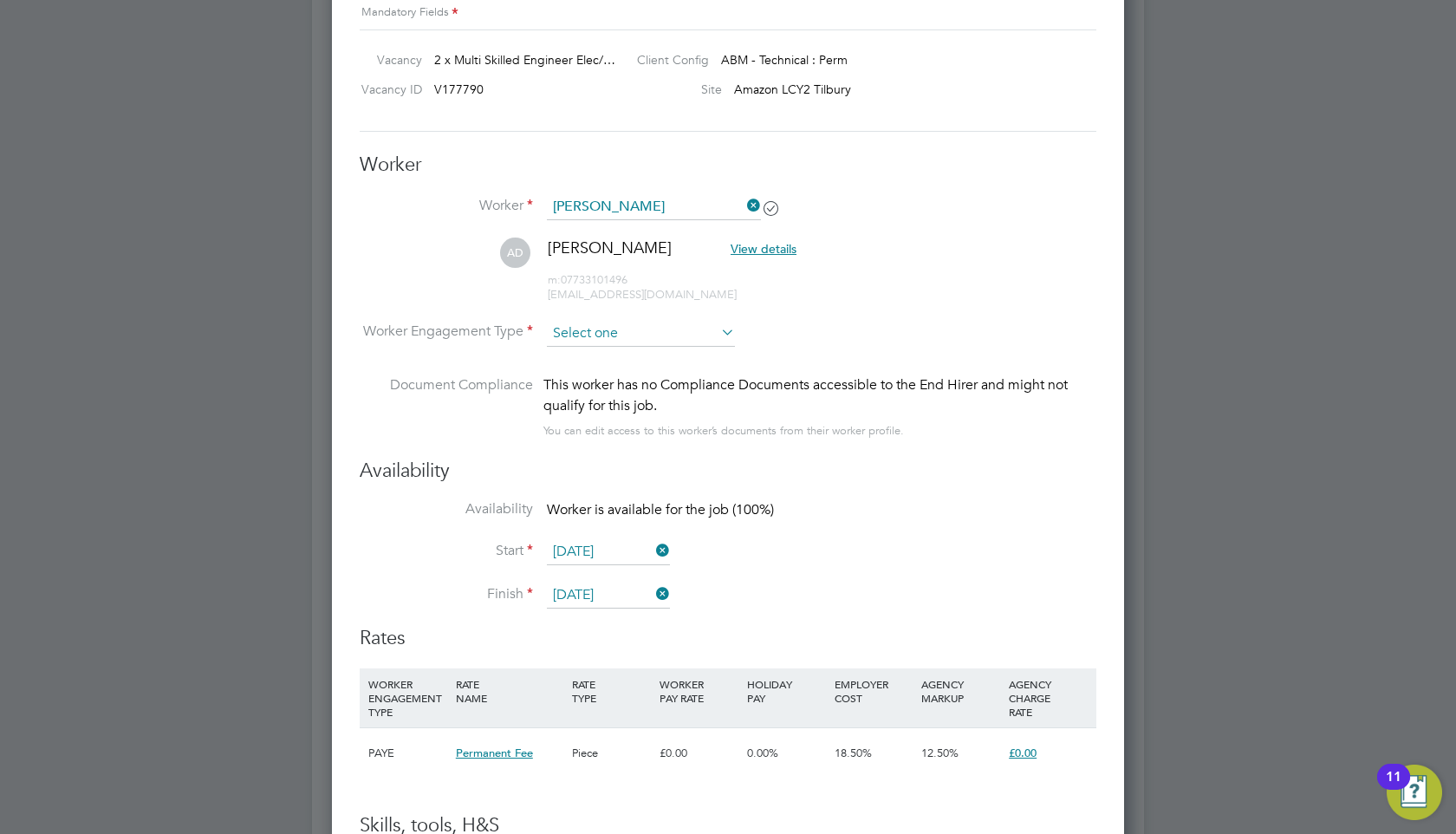
click at [707, 335] on input at bounding box center [640, 333] width 188 height 26
click at [689, 348] on li "Contract" at bounding box center [640, 356] width 189 height 22
type input "Contract"
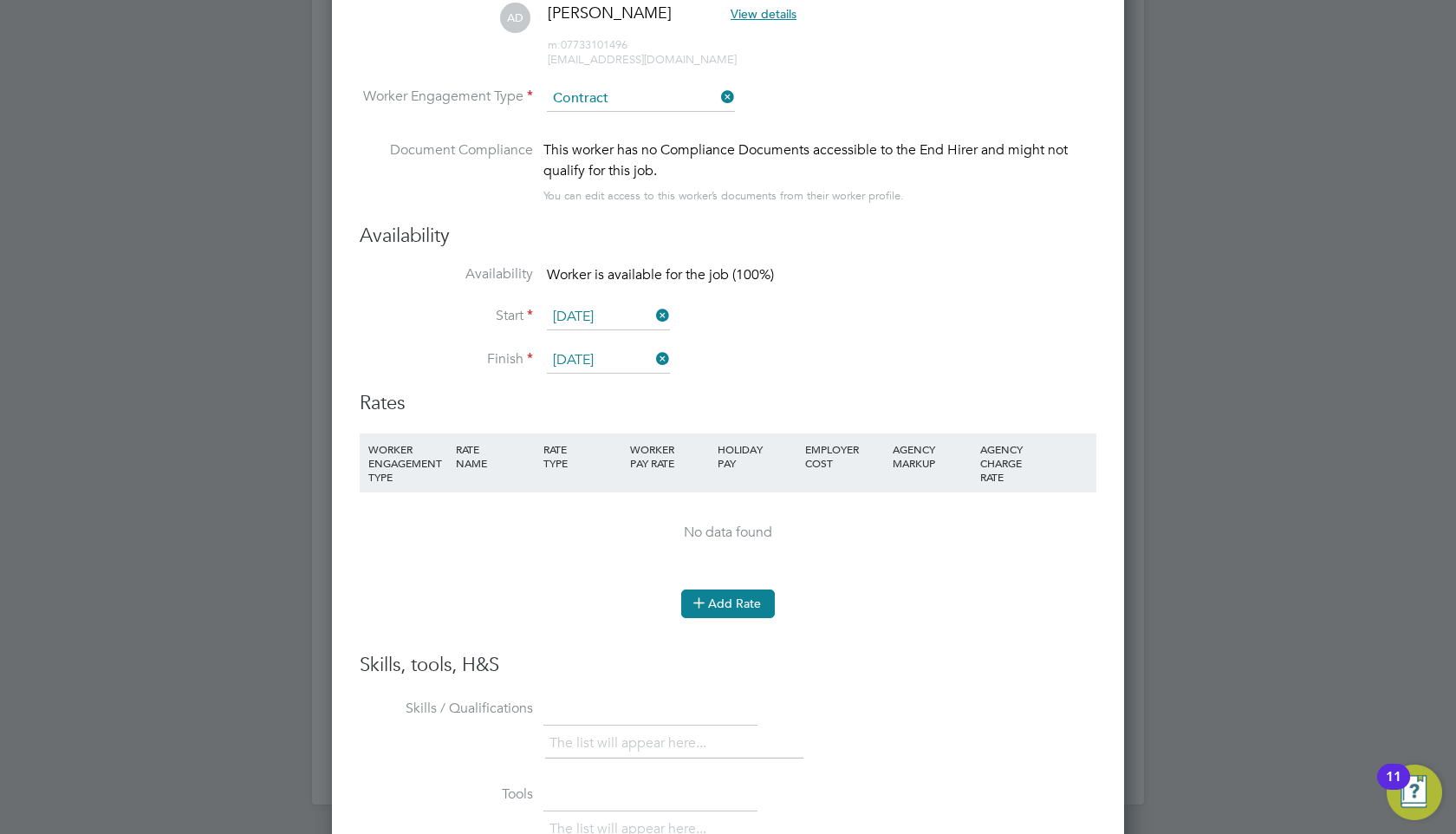
click at [727, 605] on button "Add Rate" at bounding box center [728, 602] width 93 height 28
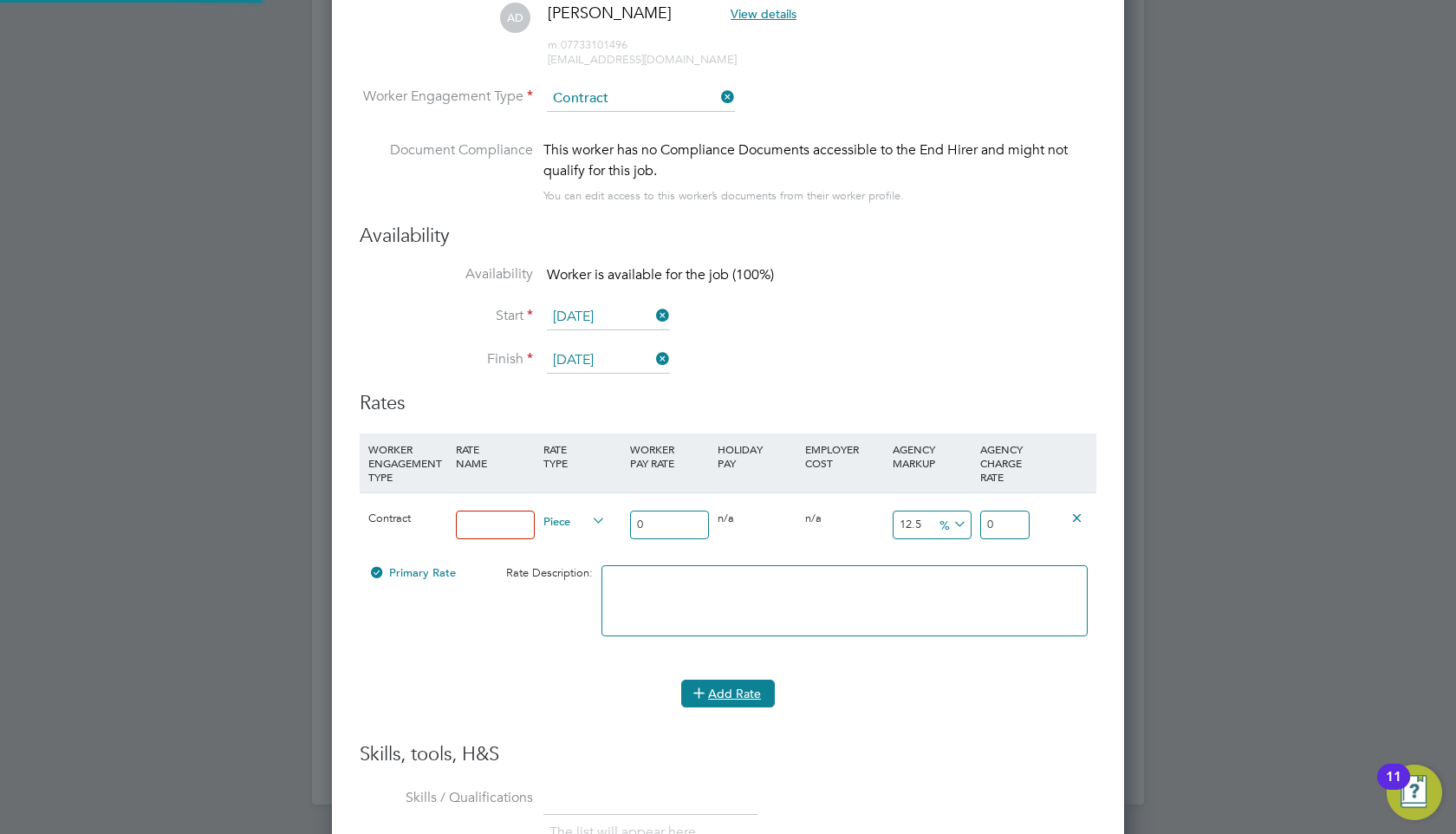
scroll to position [1602, 793]
click at [573, 518] on span "Piece" at bounding box center [575, 520] width 63 height 19
click at [580, 537] on li "HOURLY" at bounding box center [572, 538] width 70 height 22
click at [512, 527] on input at bounding box center [496, 525] width 79 height 29
type input "Multi Elec"
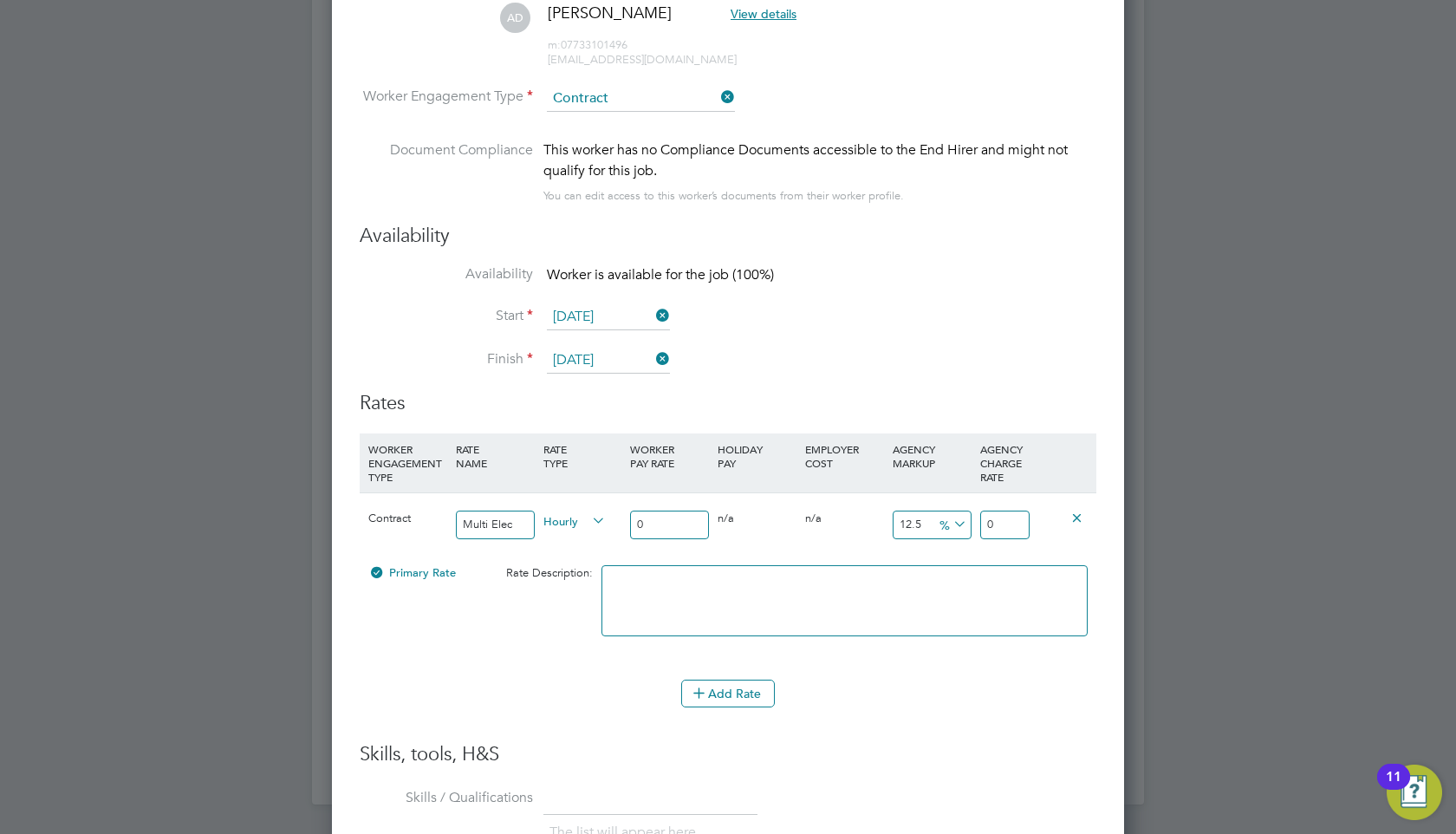
click at [674, 521] on input "0" at bounding box center [670, 525] width 79 height 29
type input "2"
type input "2.25"
type input "28"
type input "31.5"
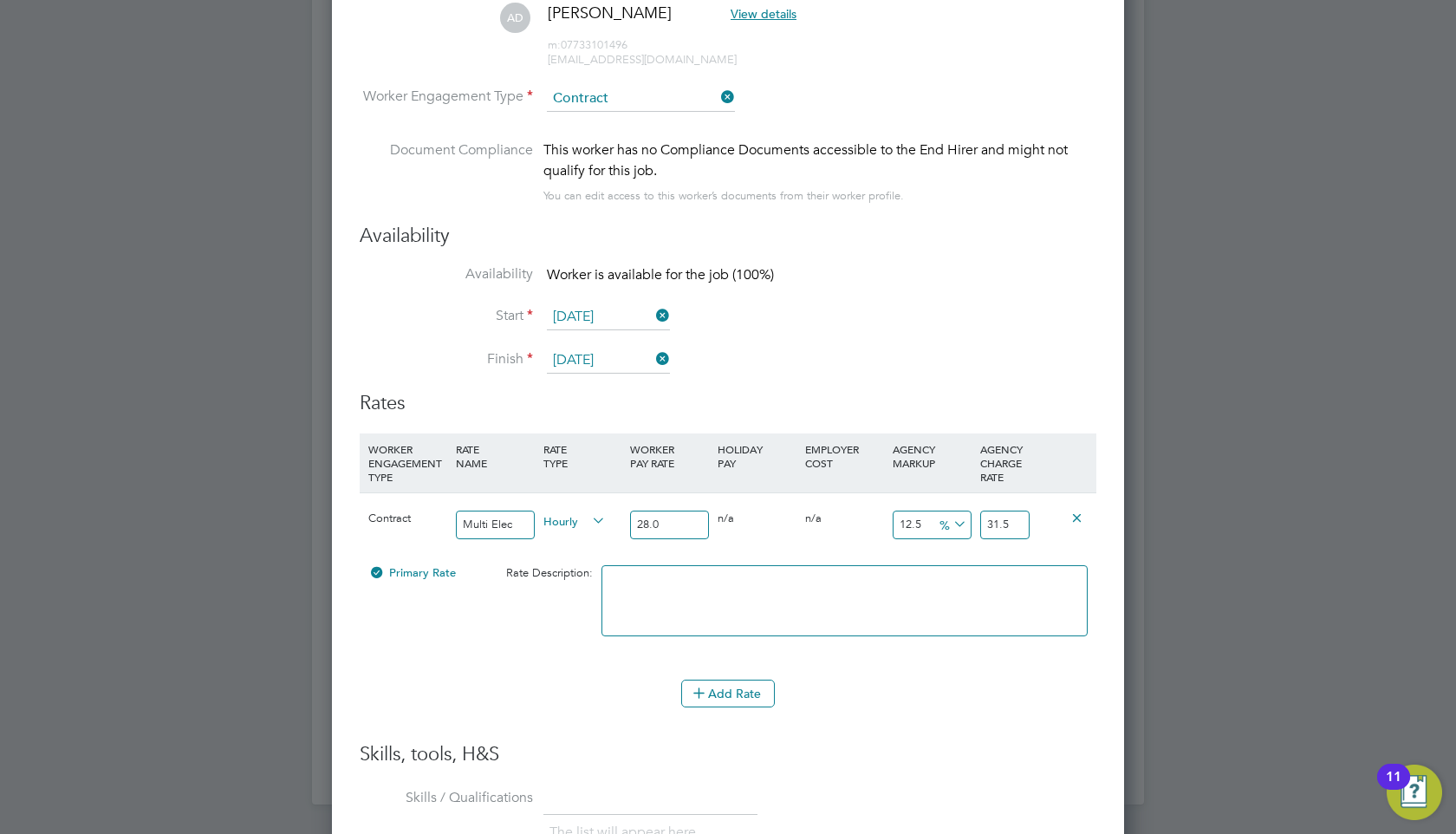
type input "28.09"
type input "31.60125"
type input "28.09"
click at [961, 634] on li at bounding box center [845, 609] width 487 height 88
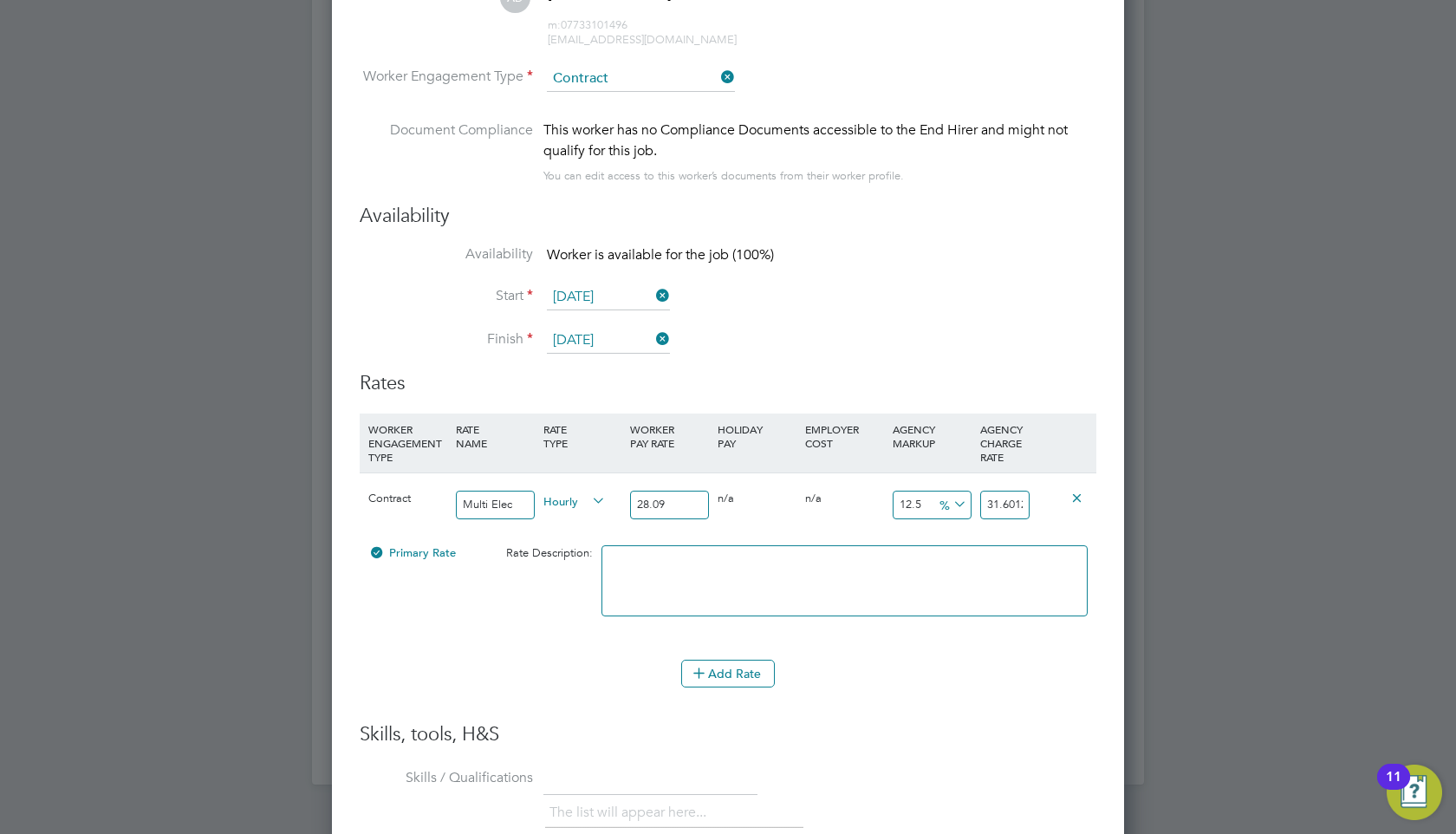
scroll to position [3193, 0]
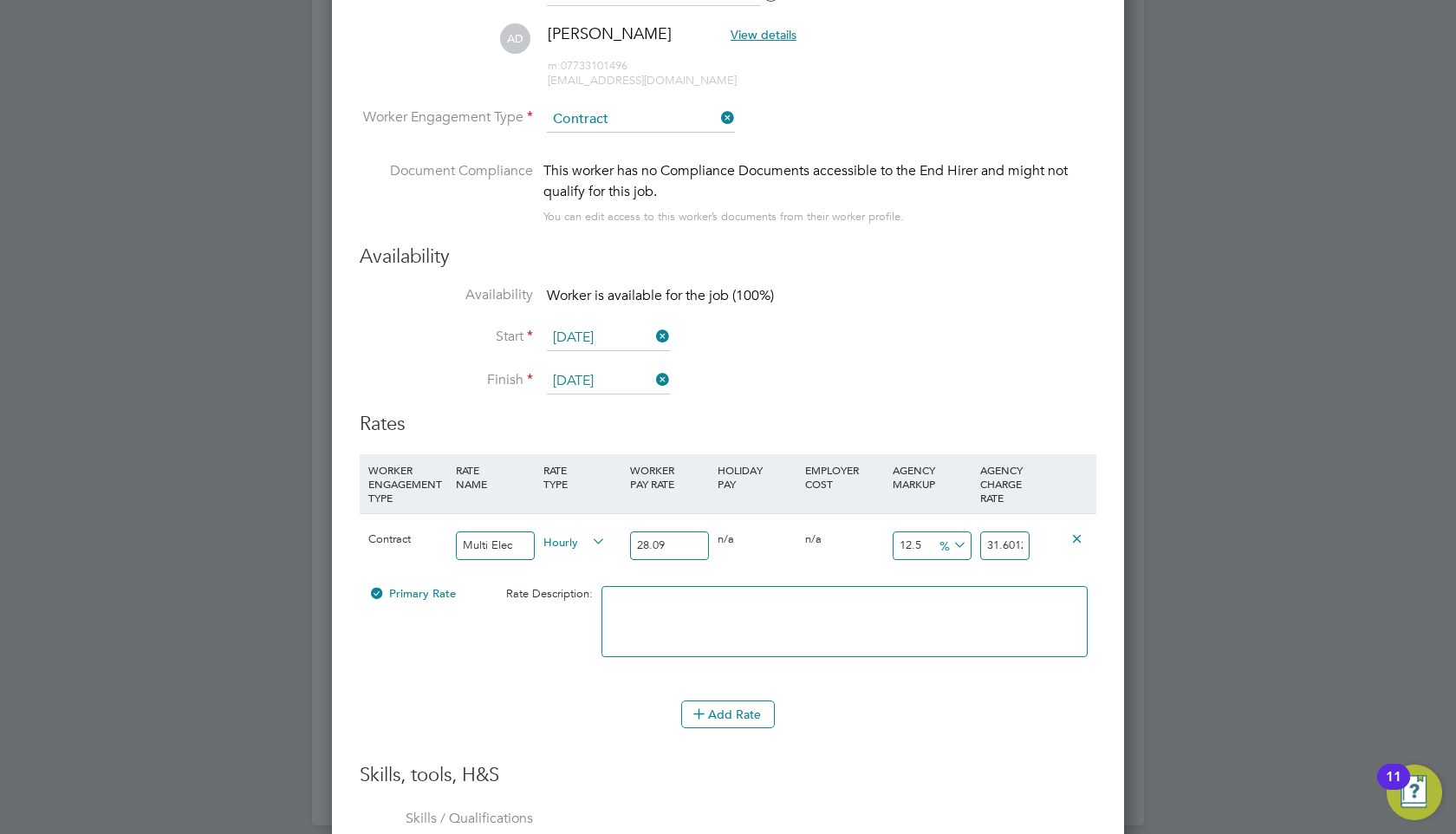
click at [615, 338] on input "[DATE]" at bounding box center [608, 338] width 123 height 26
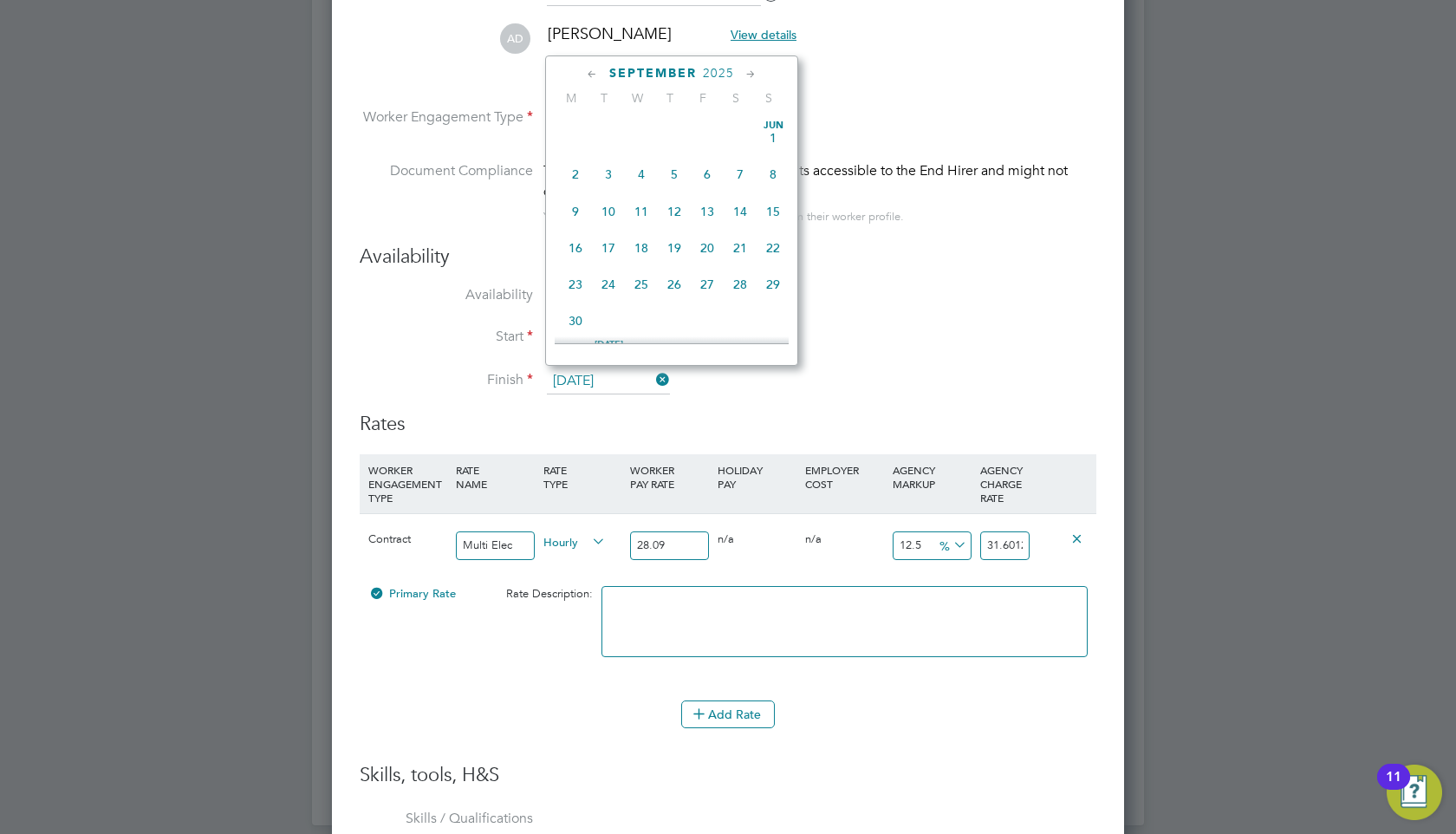
scroll to position [556, 0]
click at [609, 378] on input "[DATE]" at bounding box center [608, 381] width 123 height 26
click at [712, 212] on span "5" at bounding box center [706, 201] width 33 height 33
type input "[DATE]"
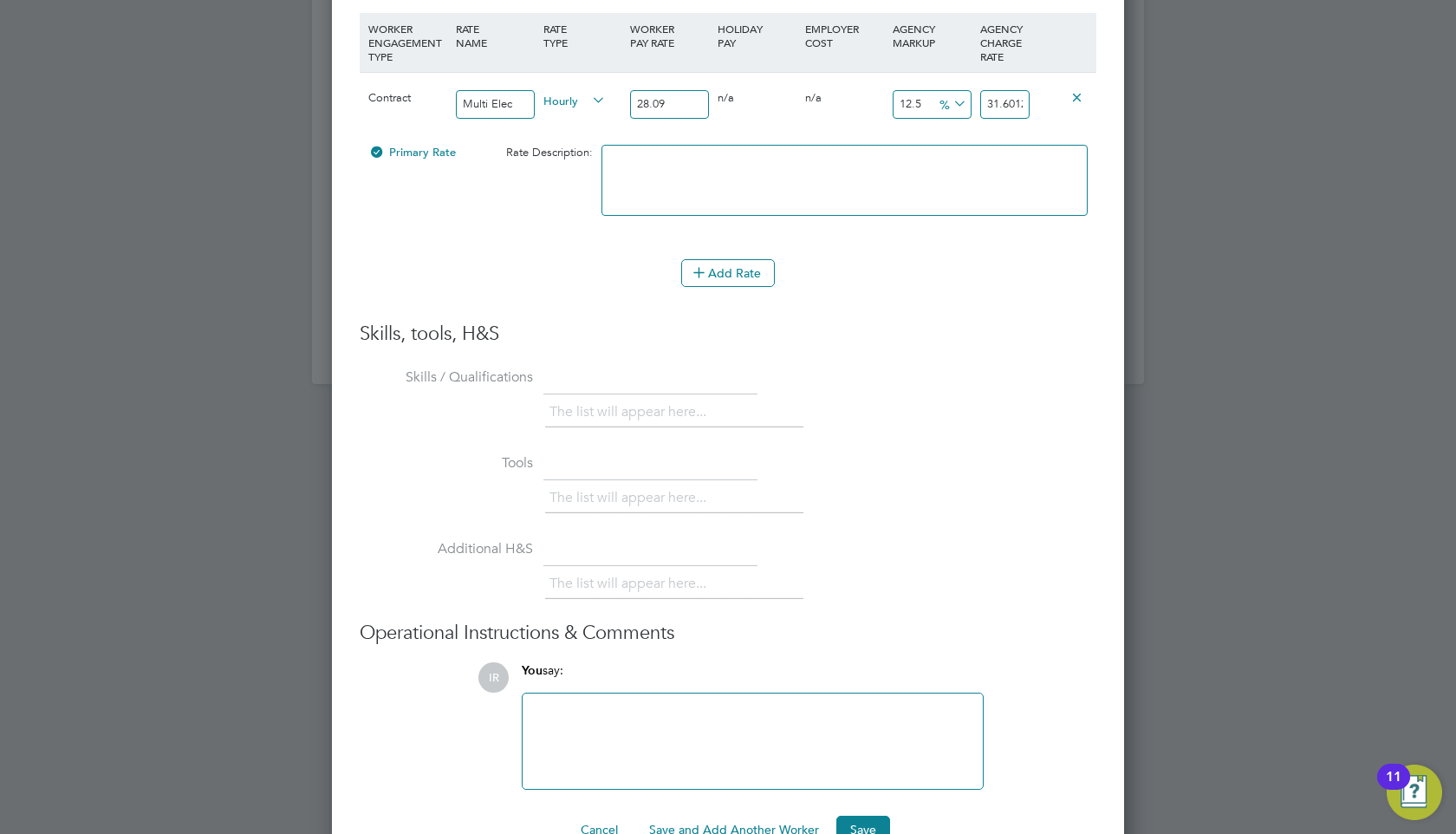
scroll to position [3676, 0]
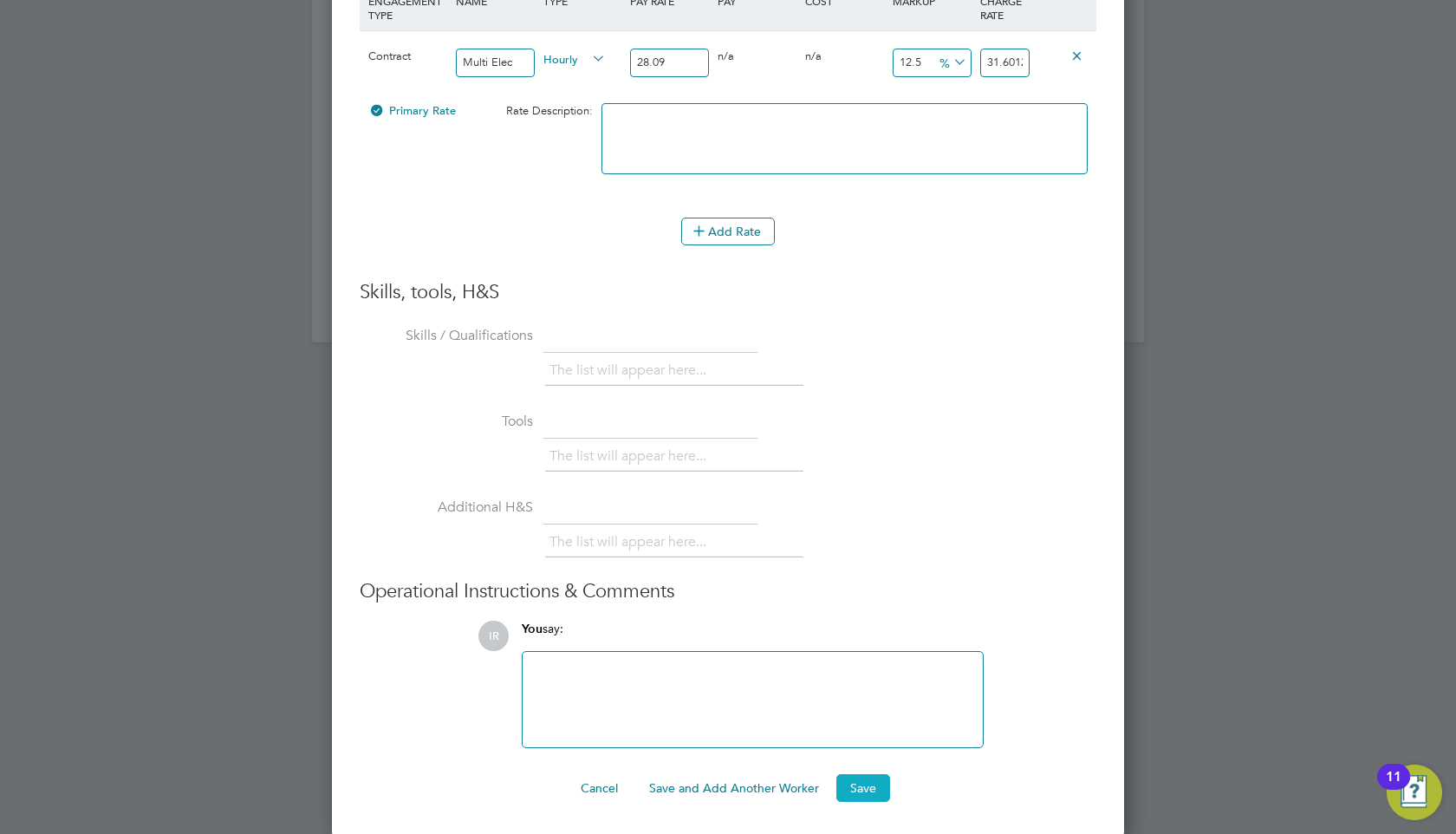
click at [868, 794] on button "Save" at bounding box center [864, 787] width 54 height 28
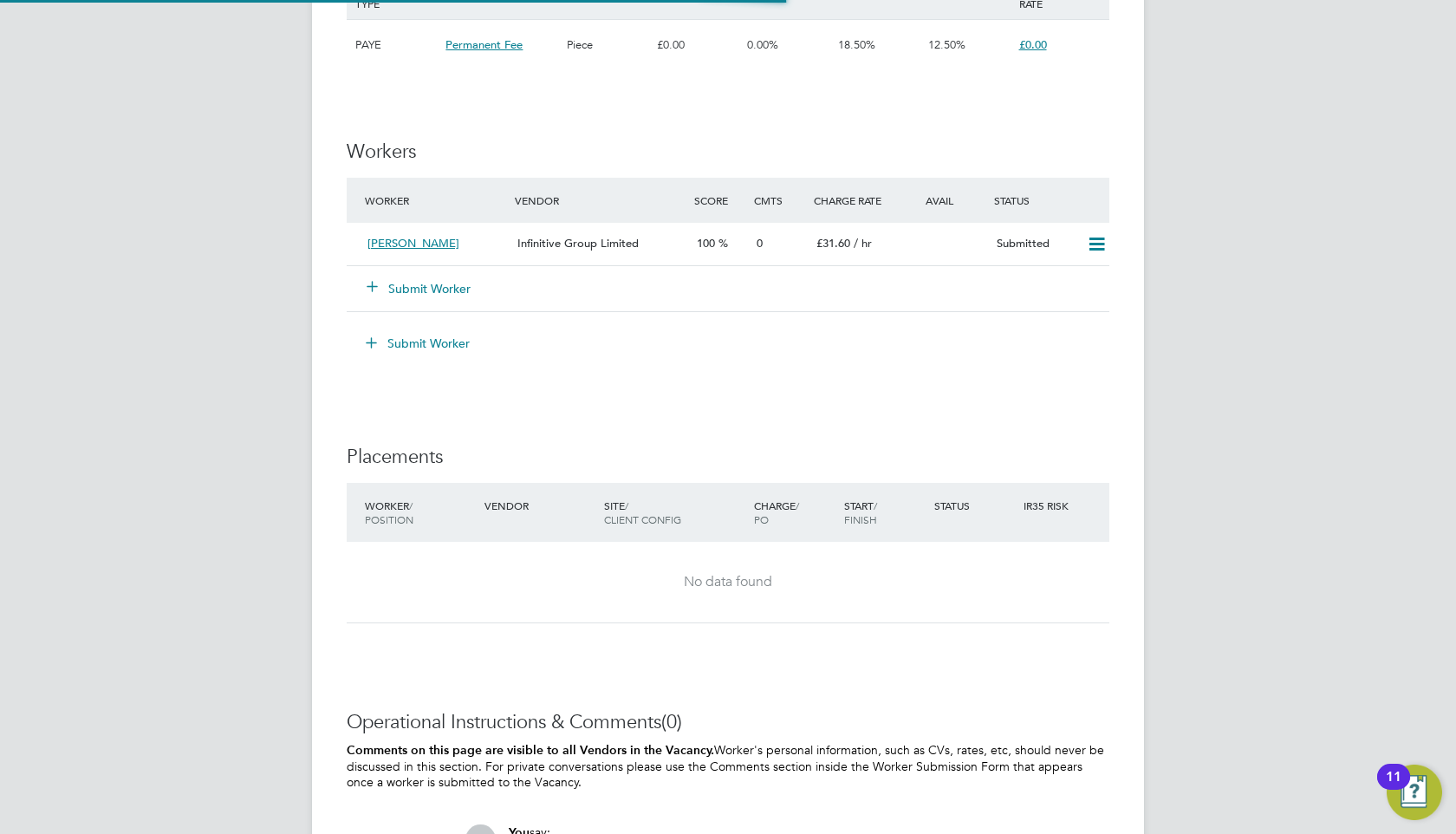
scroll to position [2843, 0]
